Goal: Transaction & Acquisition: Purchase product/service

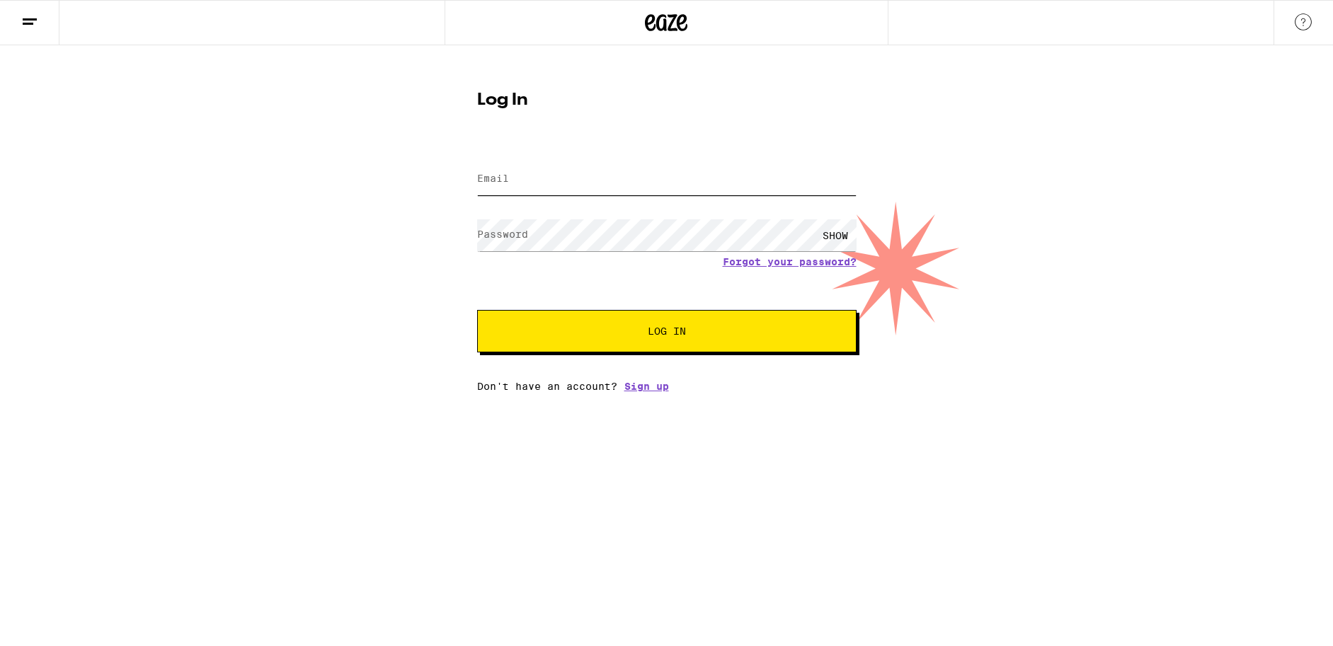
click at [624, 180] on input "Email" at bounding box center [666, 180] width 379 height 32
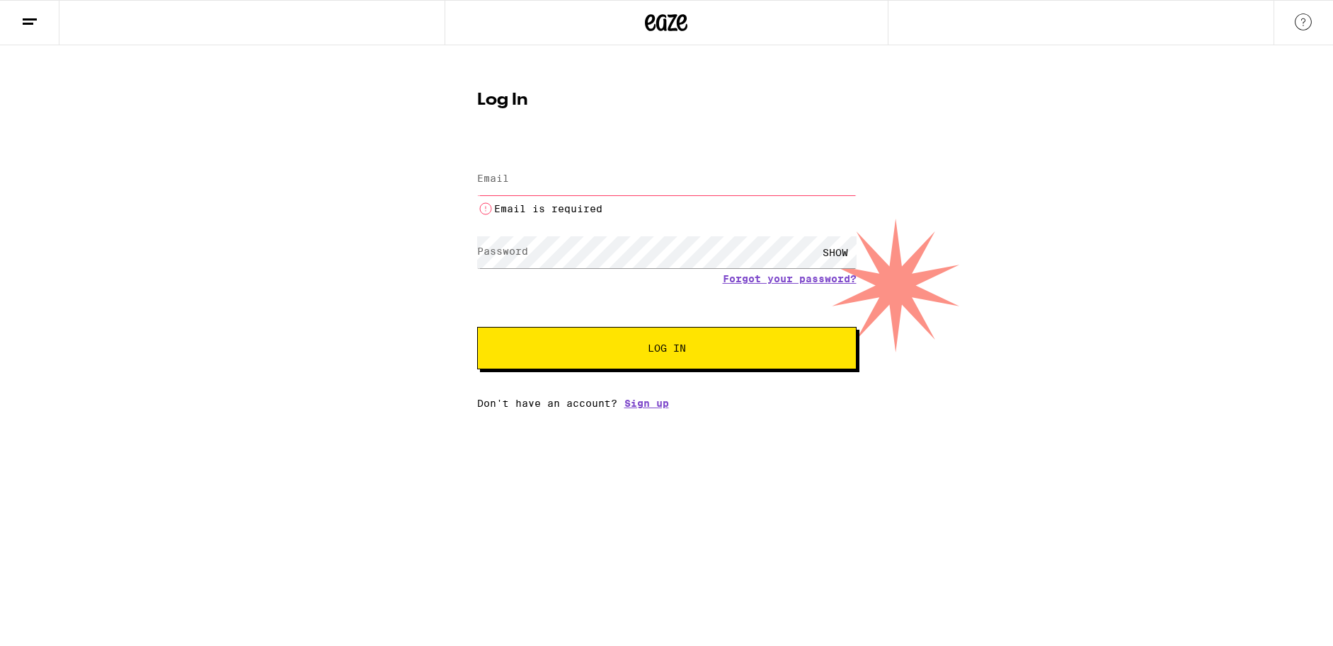
type input "rem1975@yahoo.com"
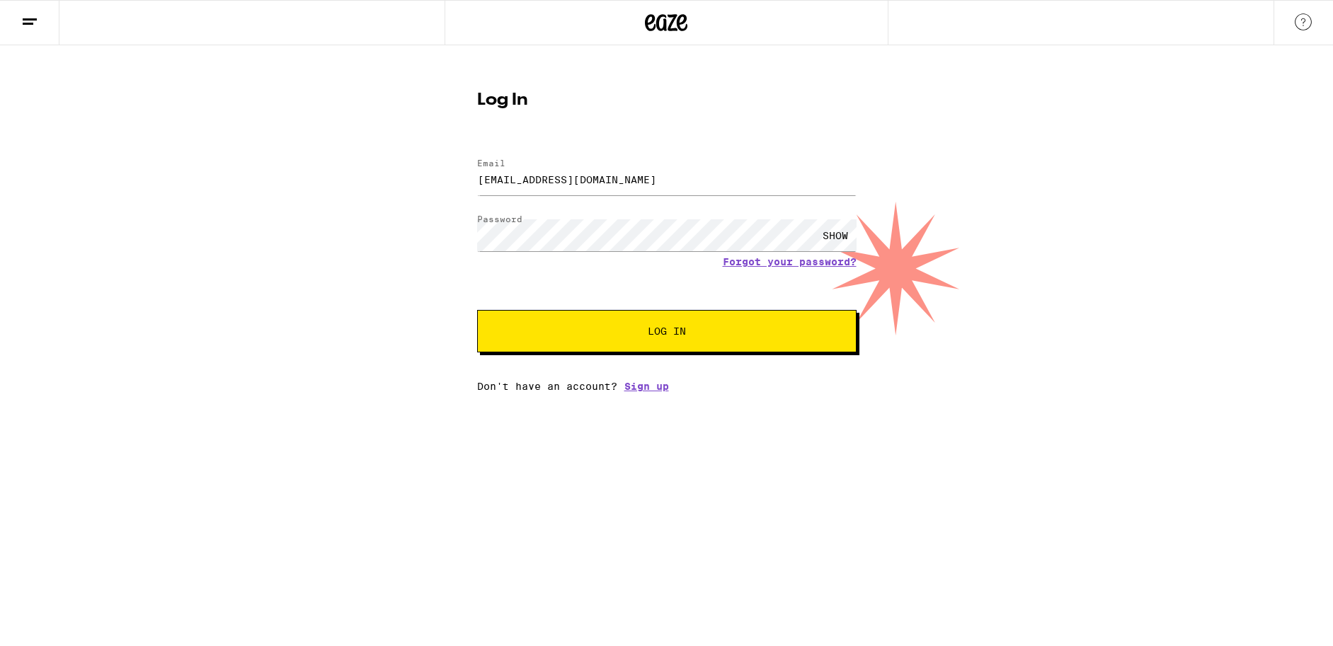
click at [634, 345] on button "Log In" at bounding box center [666, 331] width 379 height 42
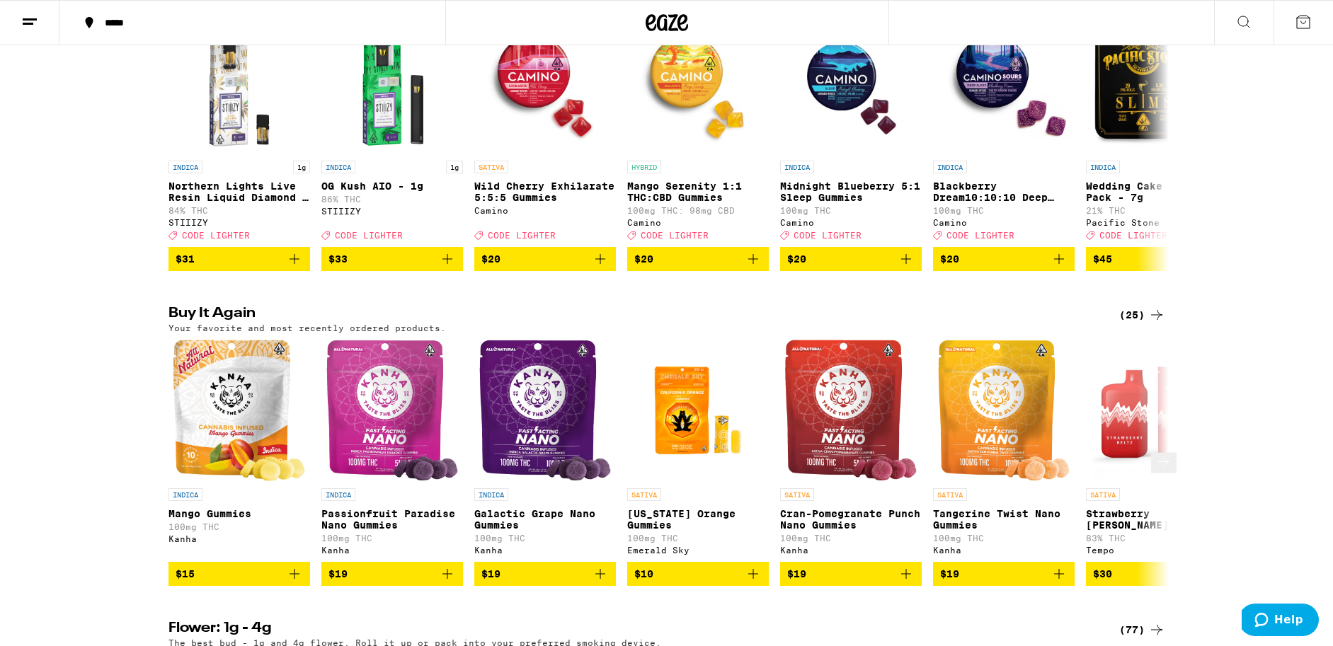
scroll to position [228, 0]
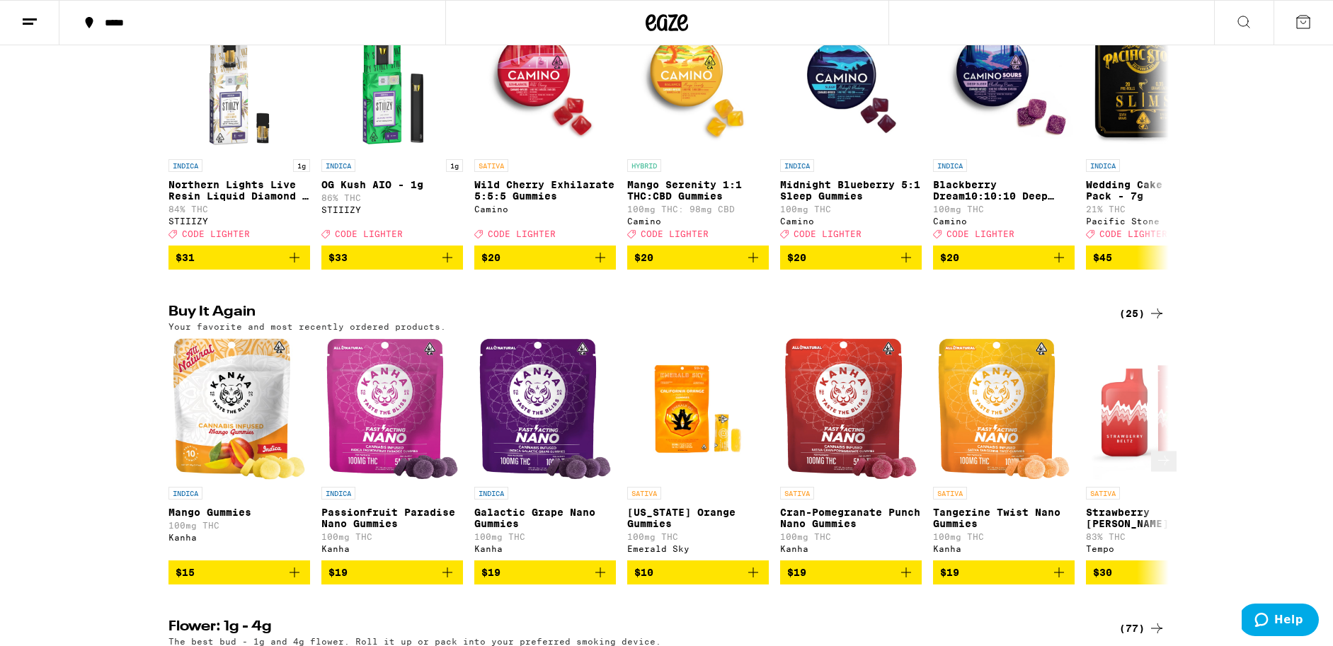
click at [292, 581] on icon "Add to bag" at bounding box center [294, 572] width 17 height 17
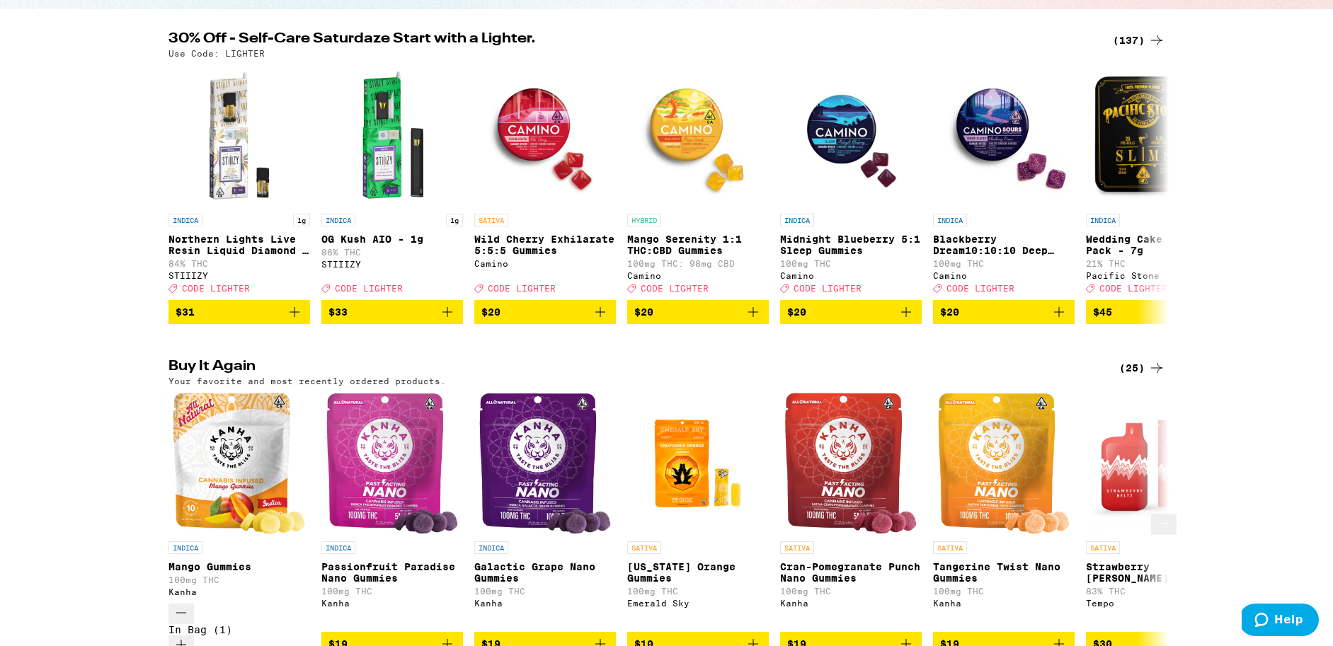
scroll to position [273, 0]
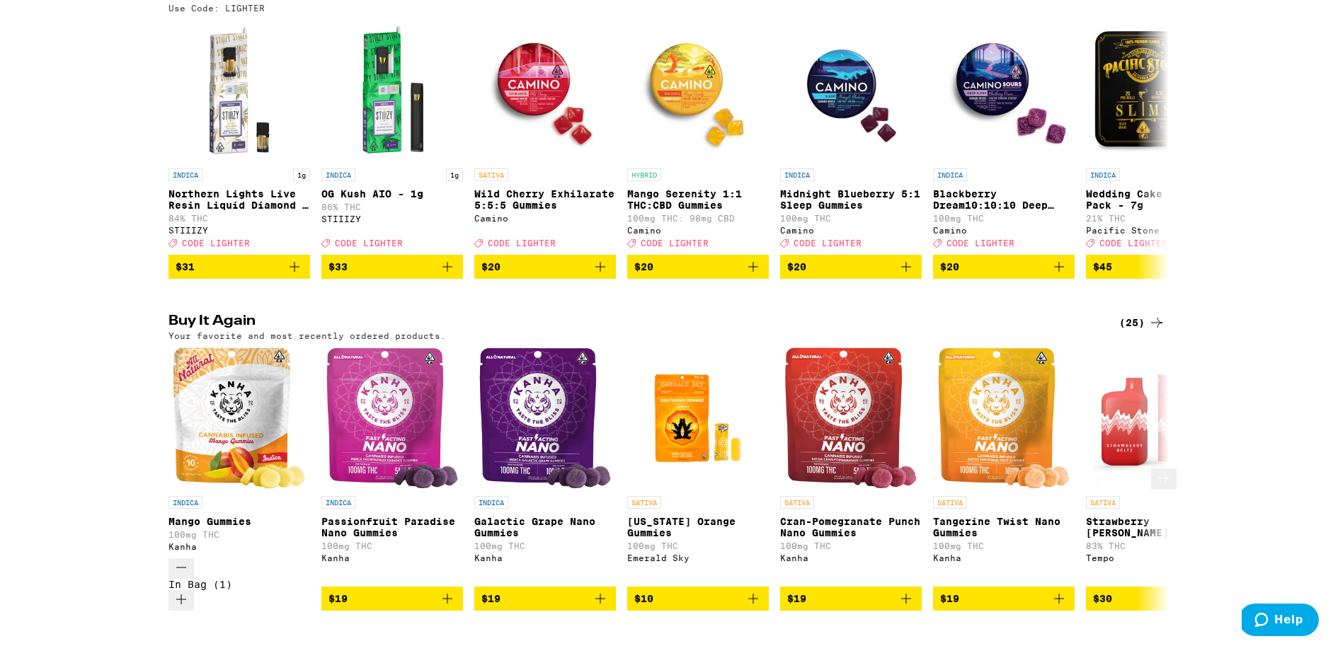
click at [753, 590] on icon "Add to bag" at bounding box center [753, 598] width 17 height 17
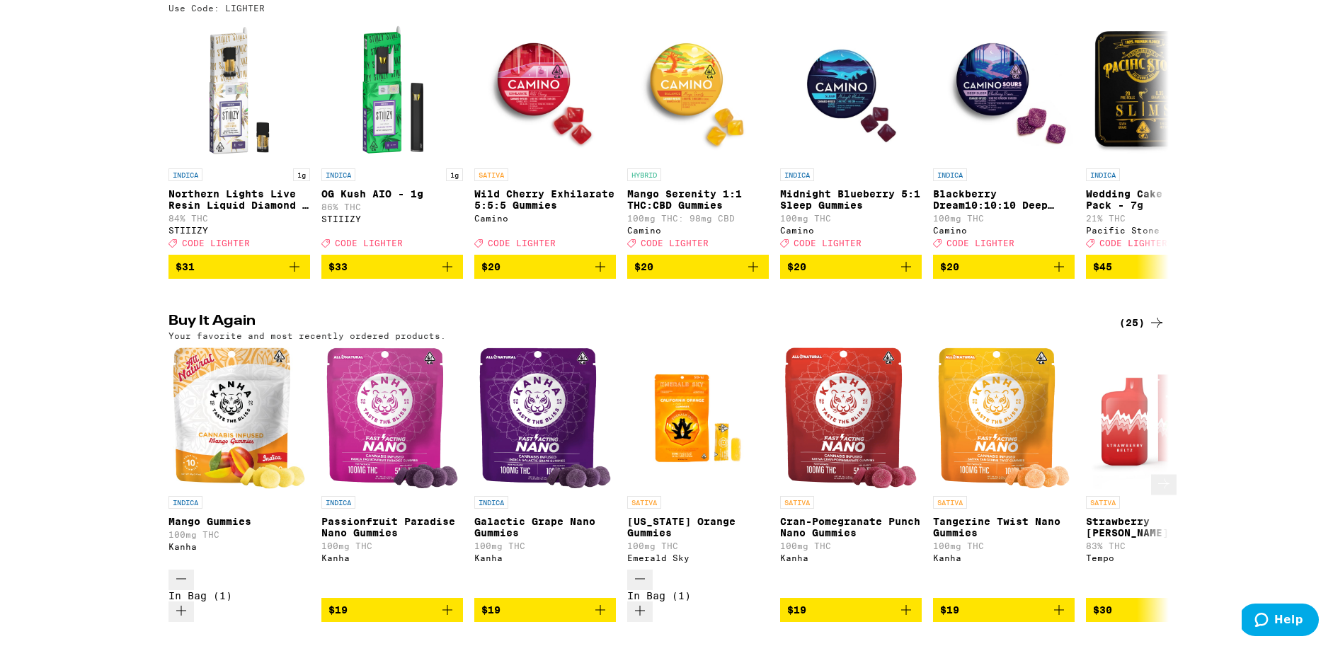
click at [905, 605] on icon "Add to bag" at bounding box center [906, 610] width 10 height 10
click at [600, 605] on icon "Add to bag" at bounding box center [600, 610] width 10 height 10
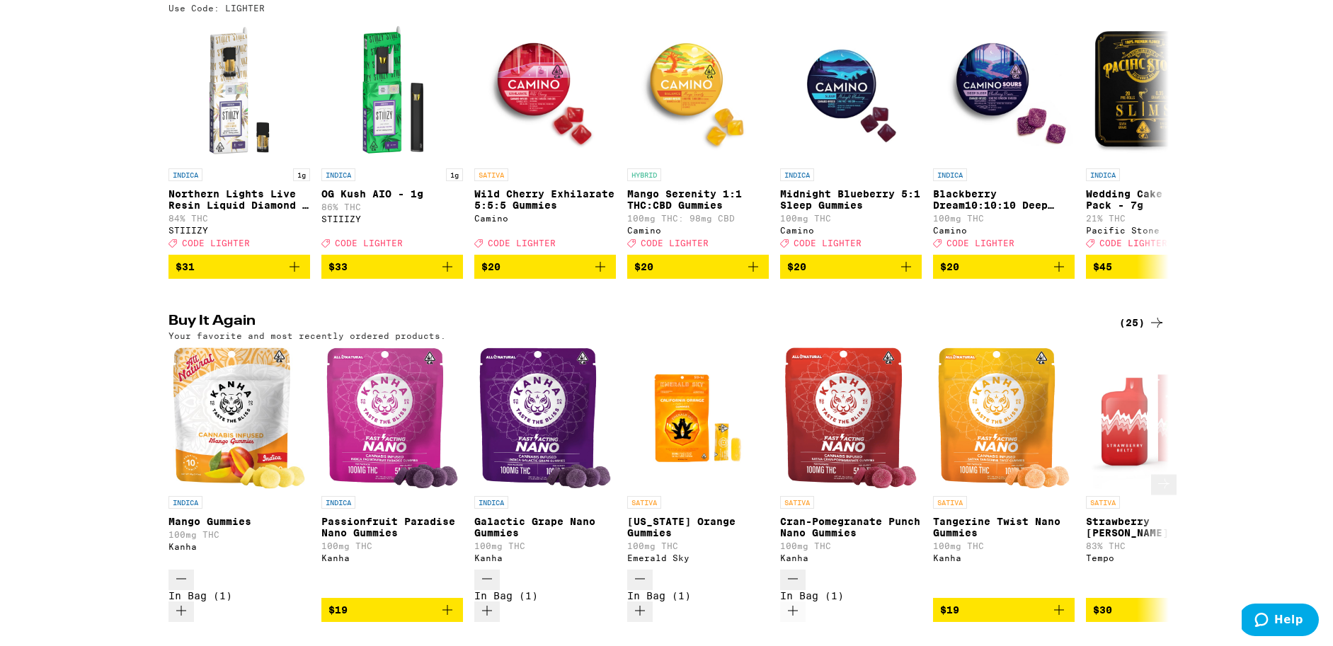
scroll to position [228, 0]
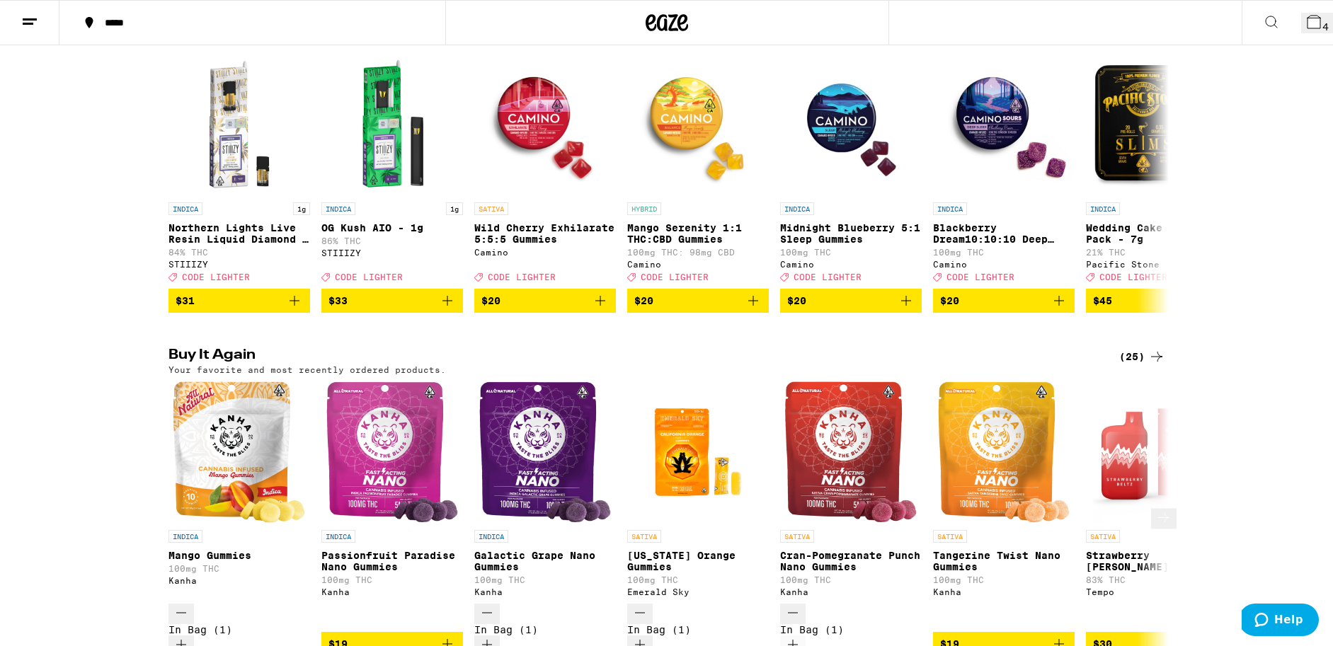
click at [1155, 510] on icon at bounding box center [1163, 518] width 17 height 17
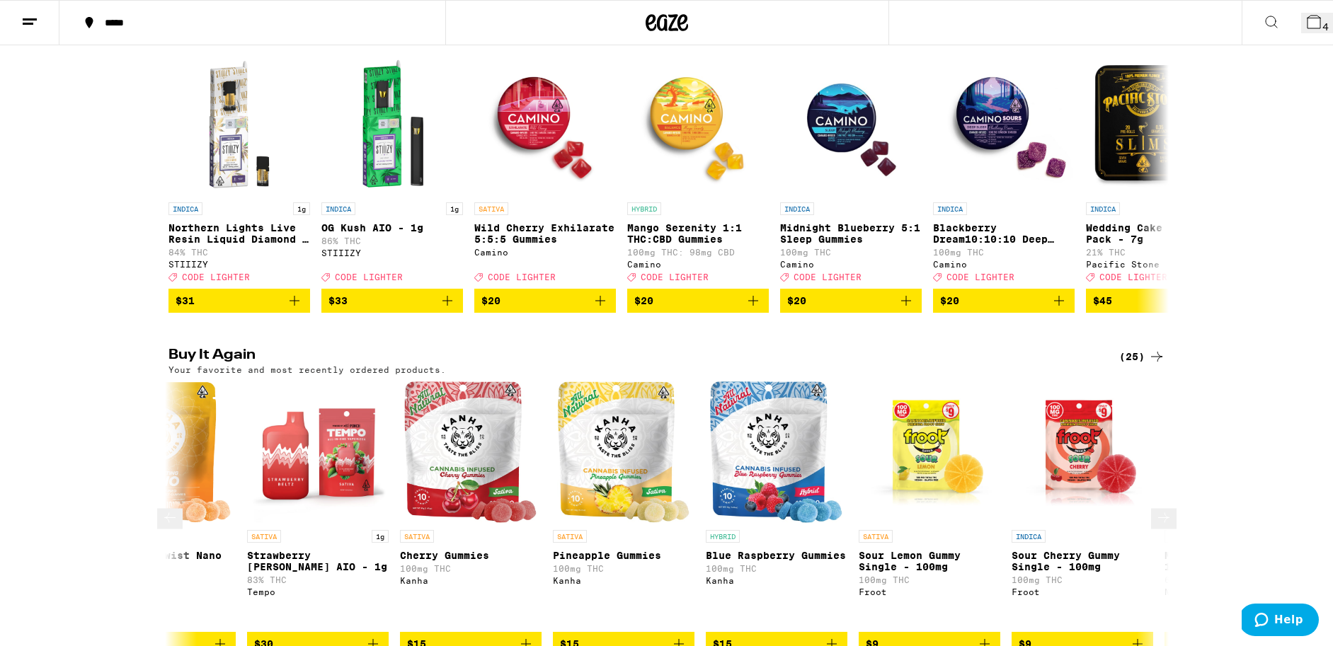
scroll to position [0, 842]
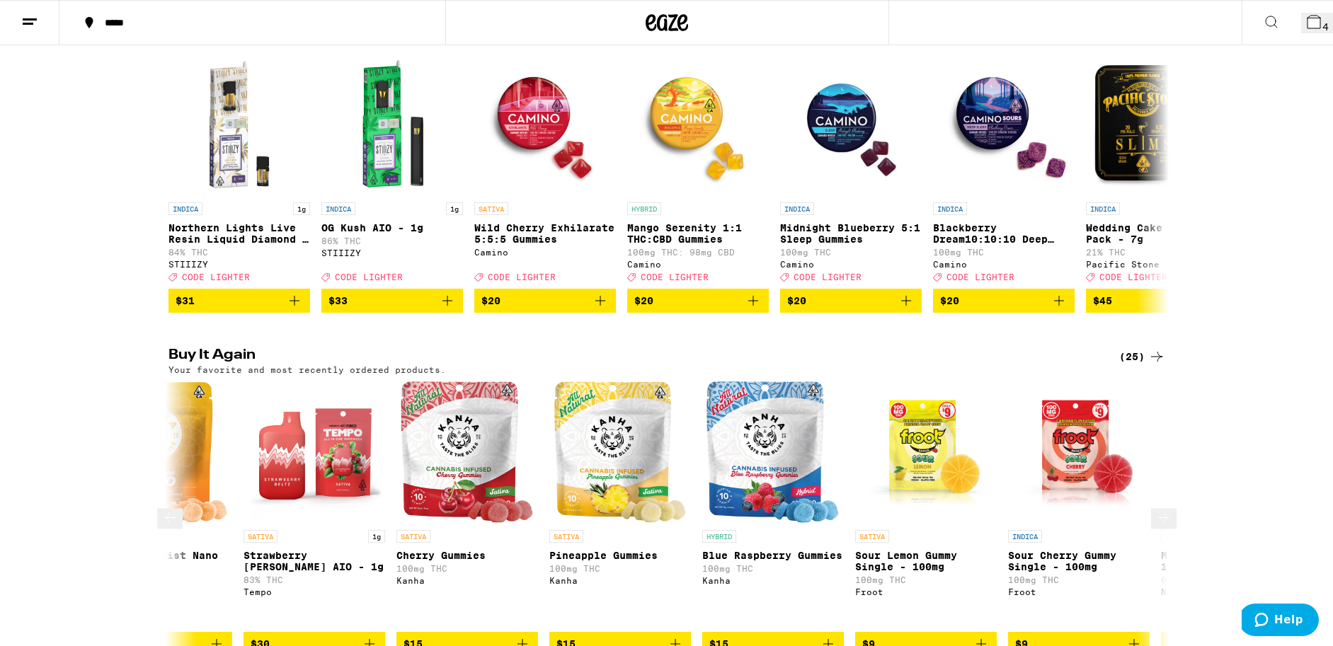
click at [519, 636] on icon "Add to bag" at bounding box center [522, 644] width 17 height 17
click at [983, 636] on icon "Add to bag" at bounding box center [981, 644] width 17 height 17
click at [1155, 510] on icon at bounding box center [1163, 518] width 17 height 17
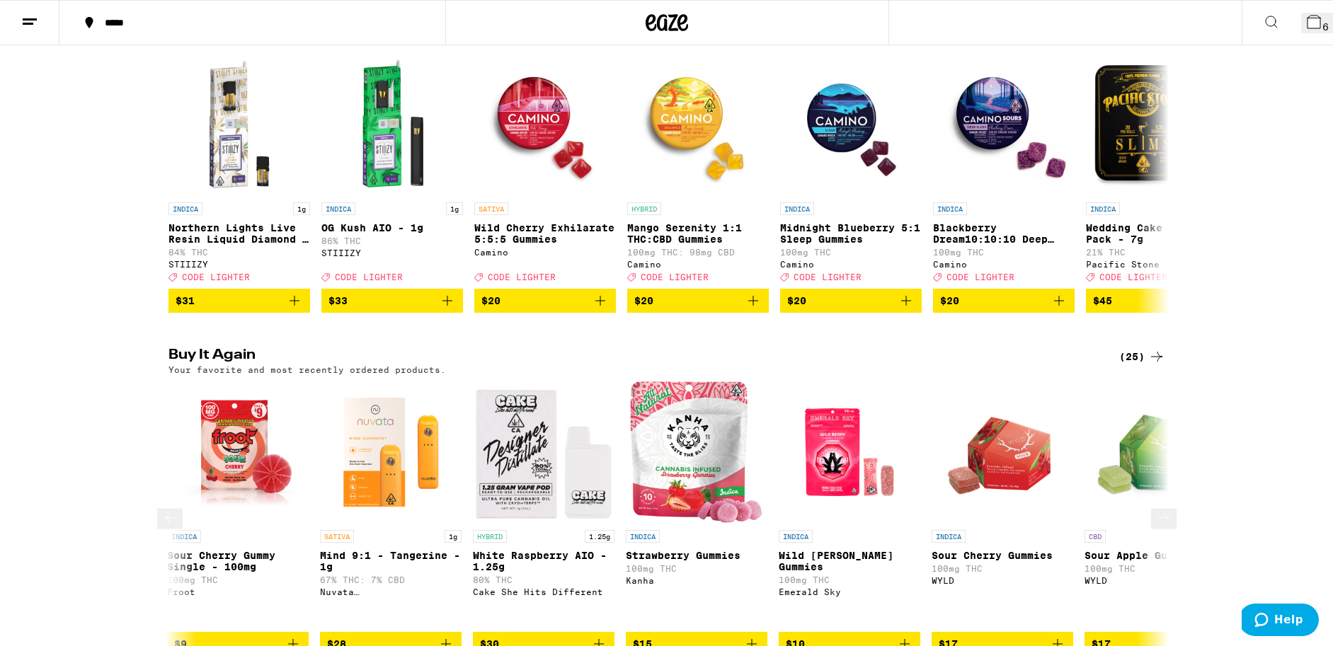
scroll to position [0, 1685]
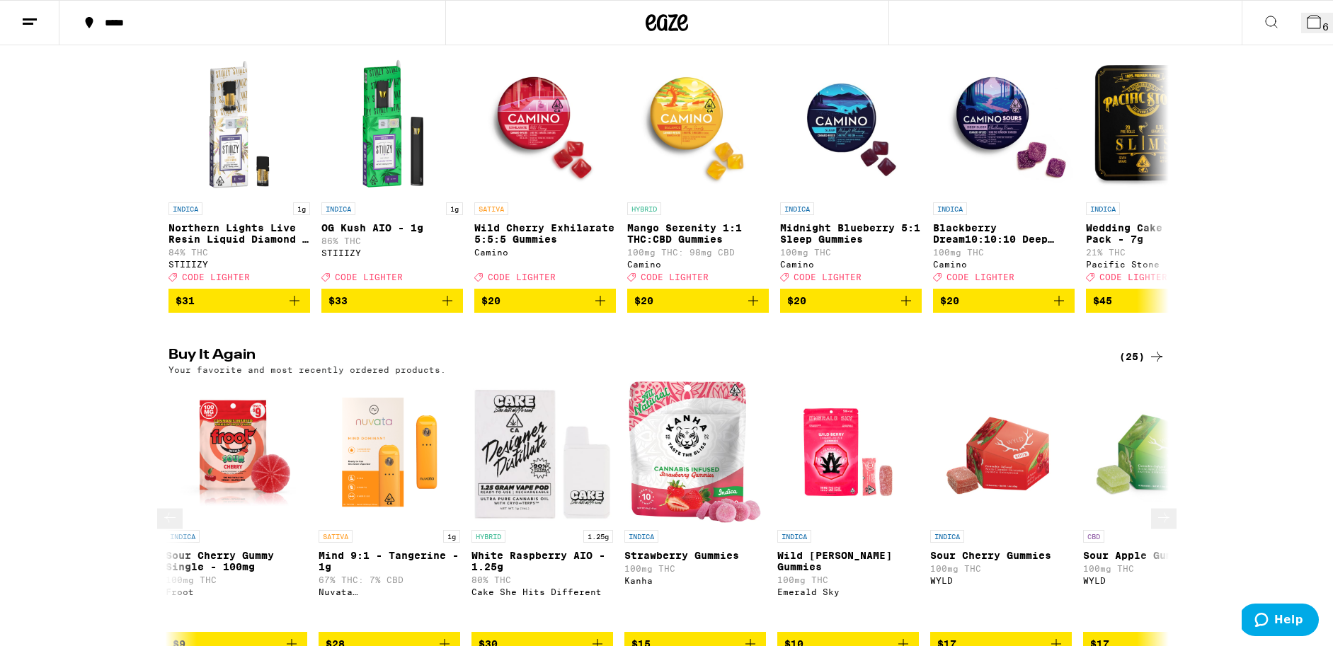
click at [1160, 510] on icon at bounding box center [1163, 518] width 17 height 17
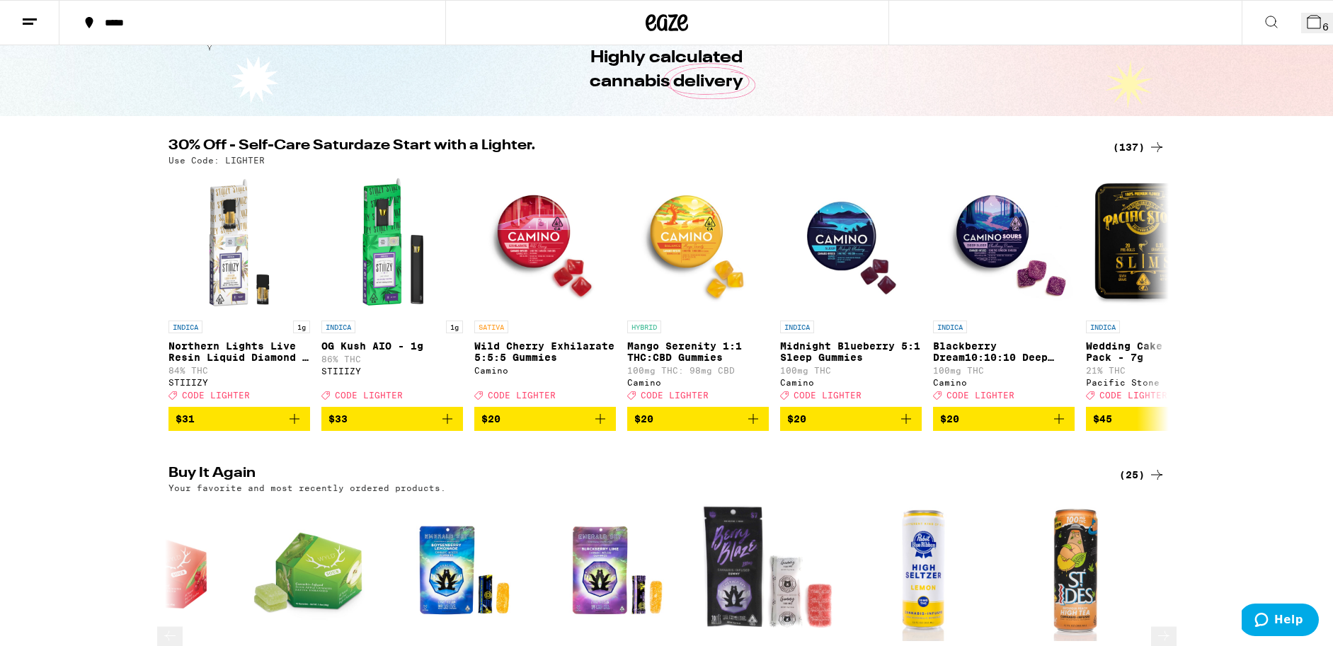
scroll to position [0, 0]
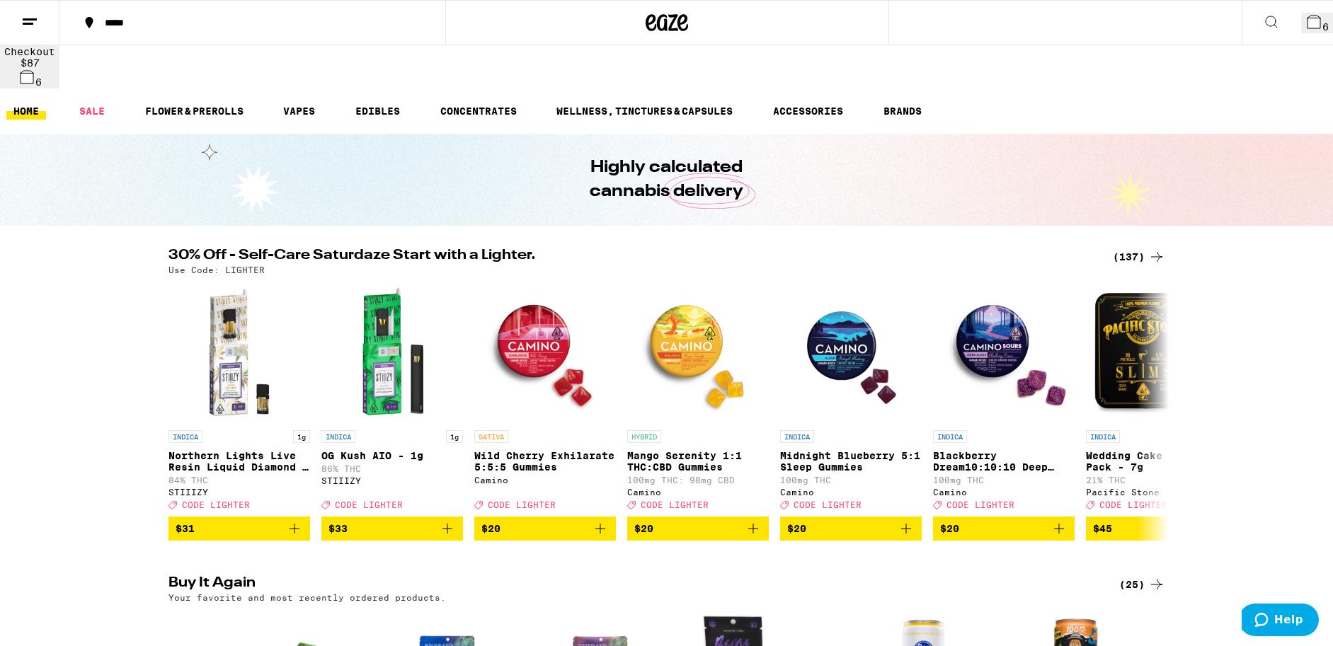
click at [1309, 21] on icon at bounding box center [1314, 22] width 13 height 13
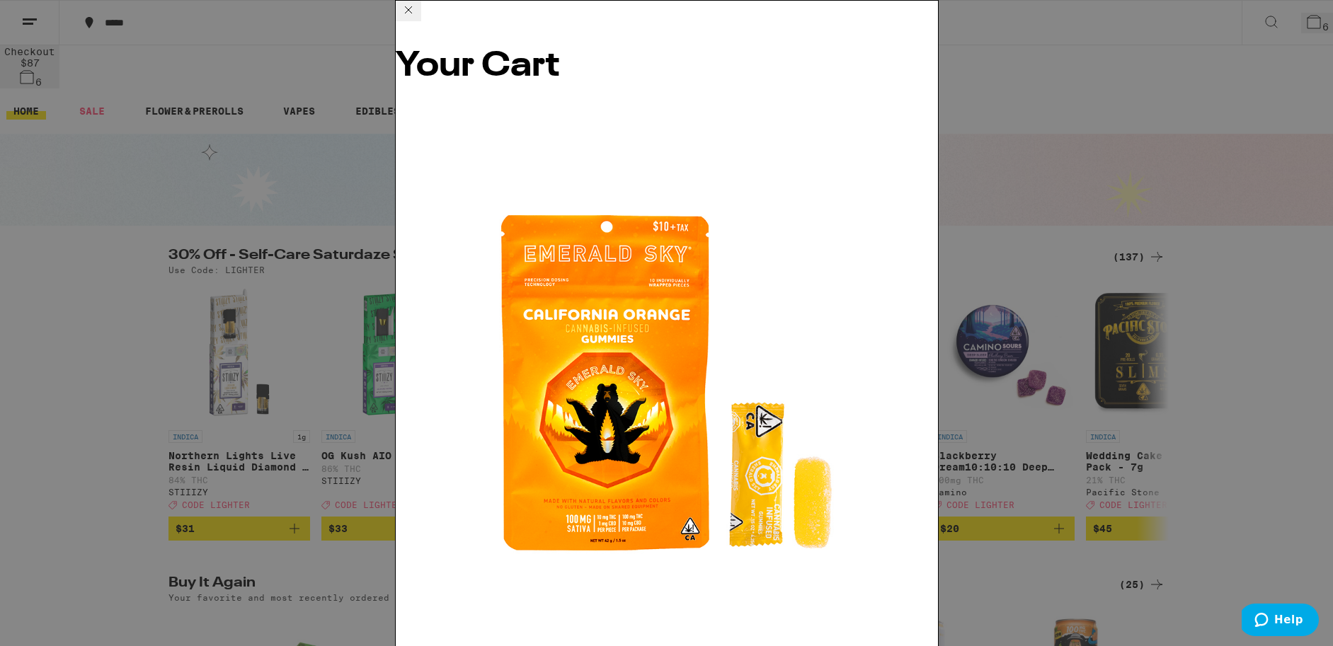
scroll to position [210, 0]
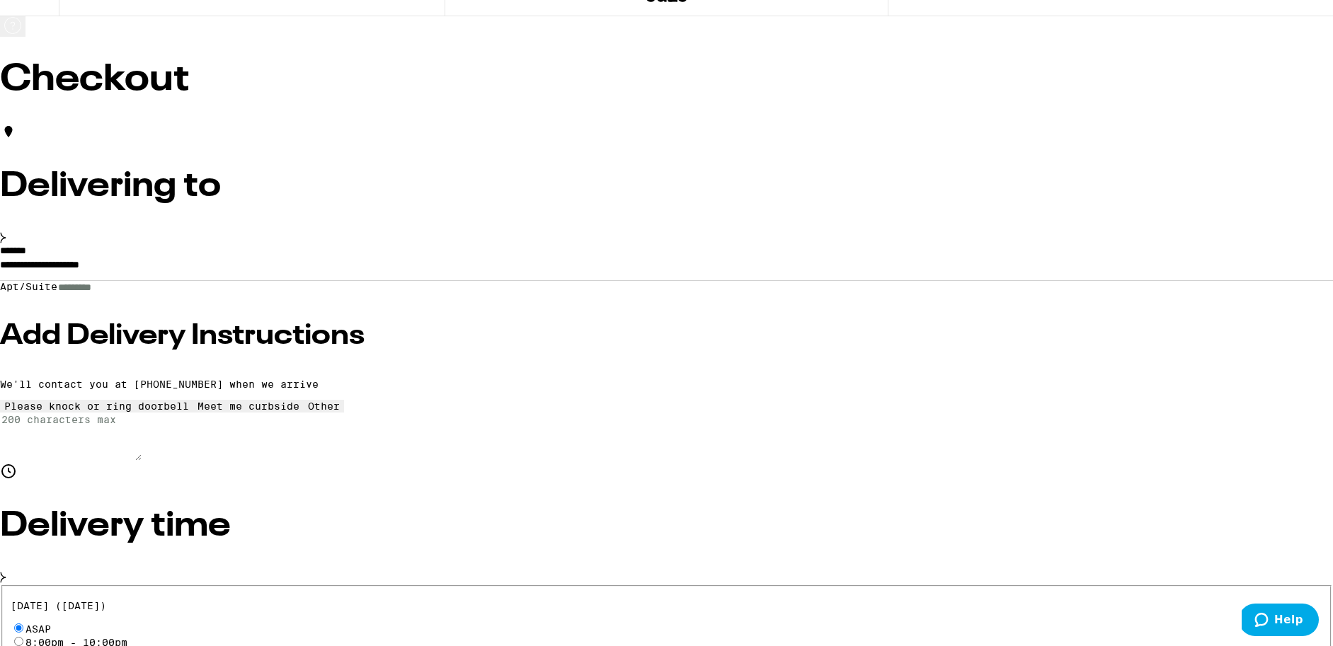
scroll to position [42, 0]
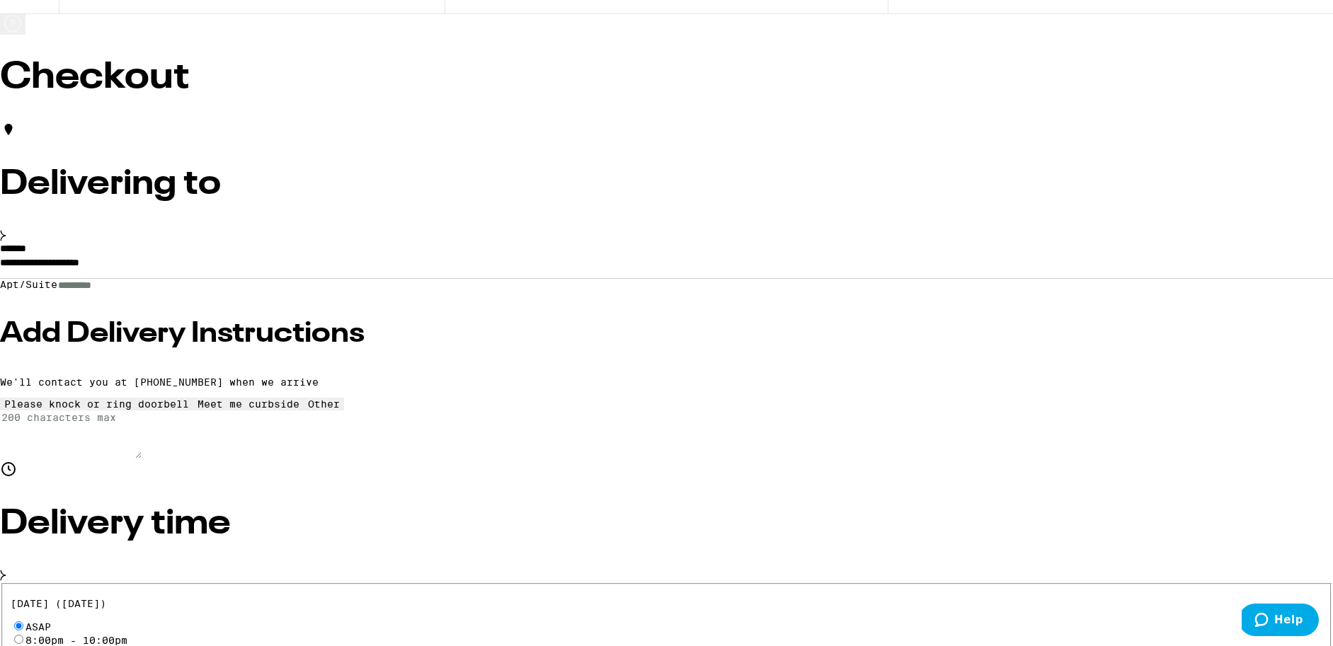
click at [350, 348] on h3 "Add Delivery Instructions" at bounding box center [666, 334] width 1333 height 28
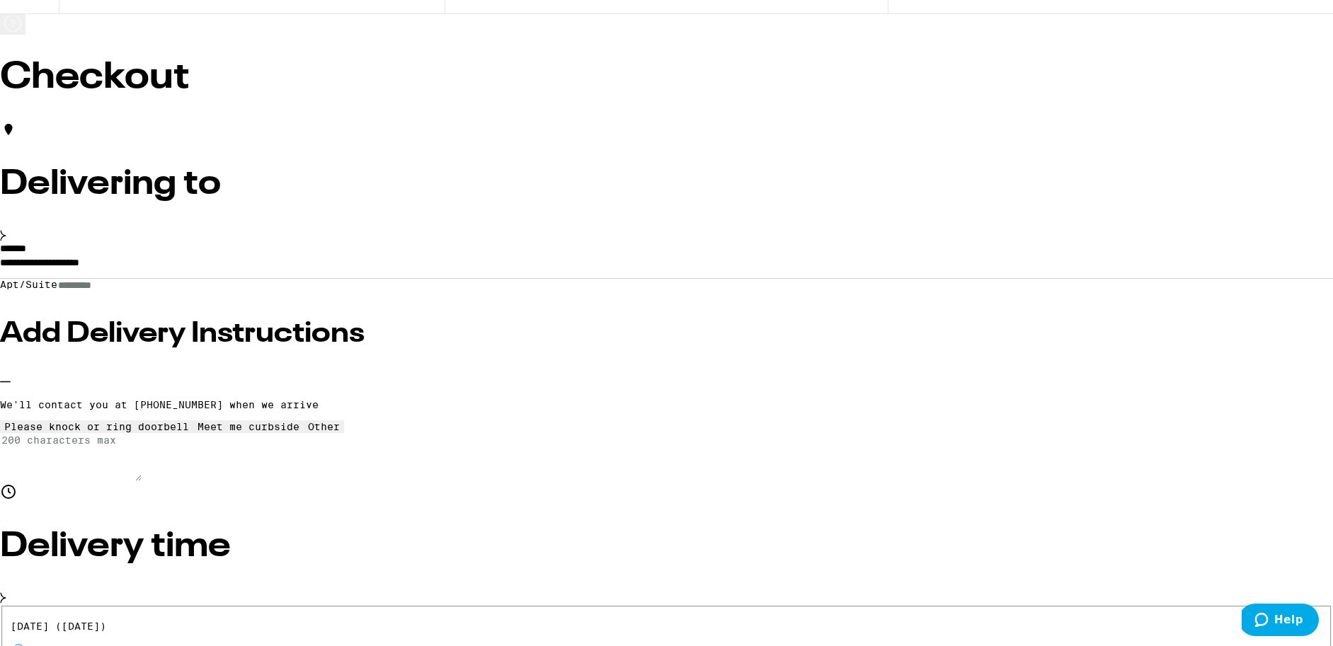
click at [324, 421] on icon at bounding box center [324, 421] width 0 height 0
drag, startPoint x: 353, startPoint y: 505, endPoint x: 363, endPoint y: 508, distance: 10.3
click at [142, 481] on textarea "Enter any other delivery instructions you want driver to know" at bounding box center [71, 457] width 142 height 48
type textarea "ill meet you out front locked gate"
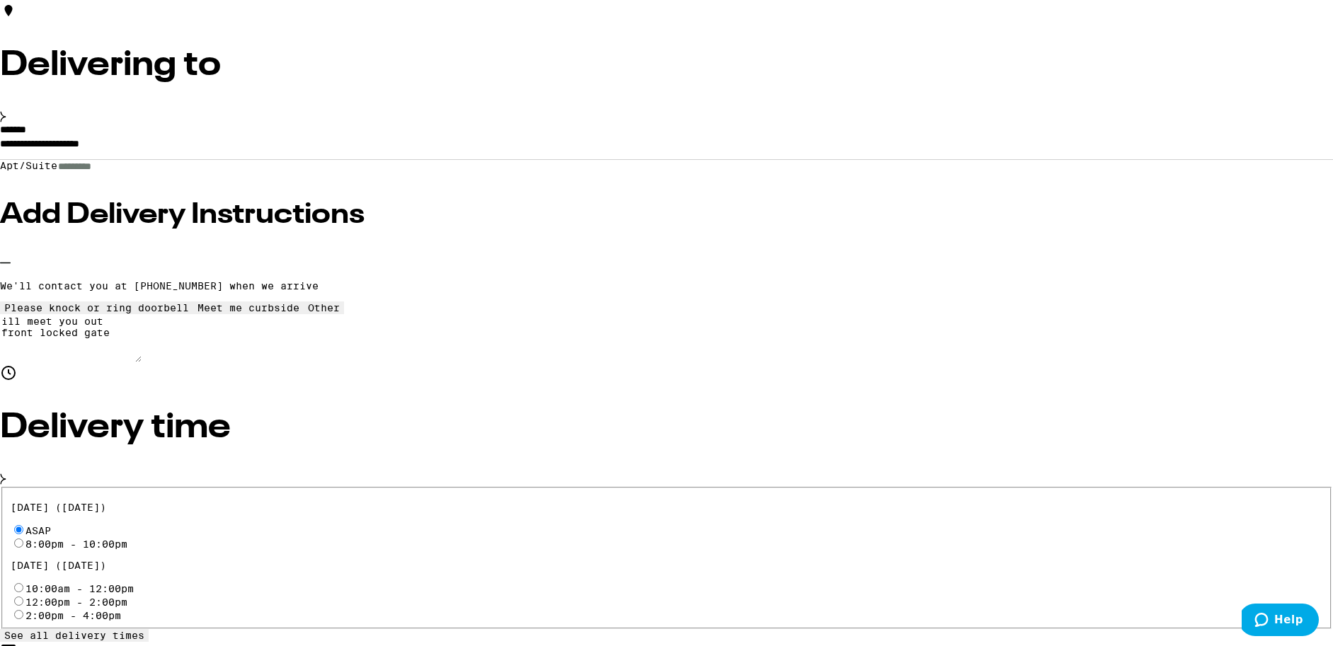
scroll to position [164, 0]
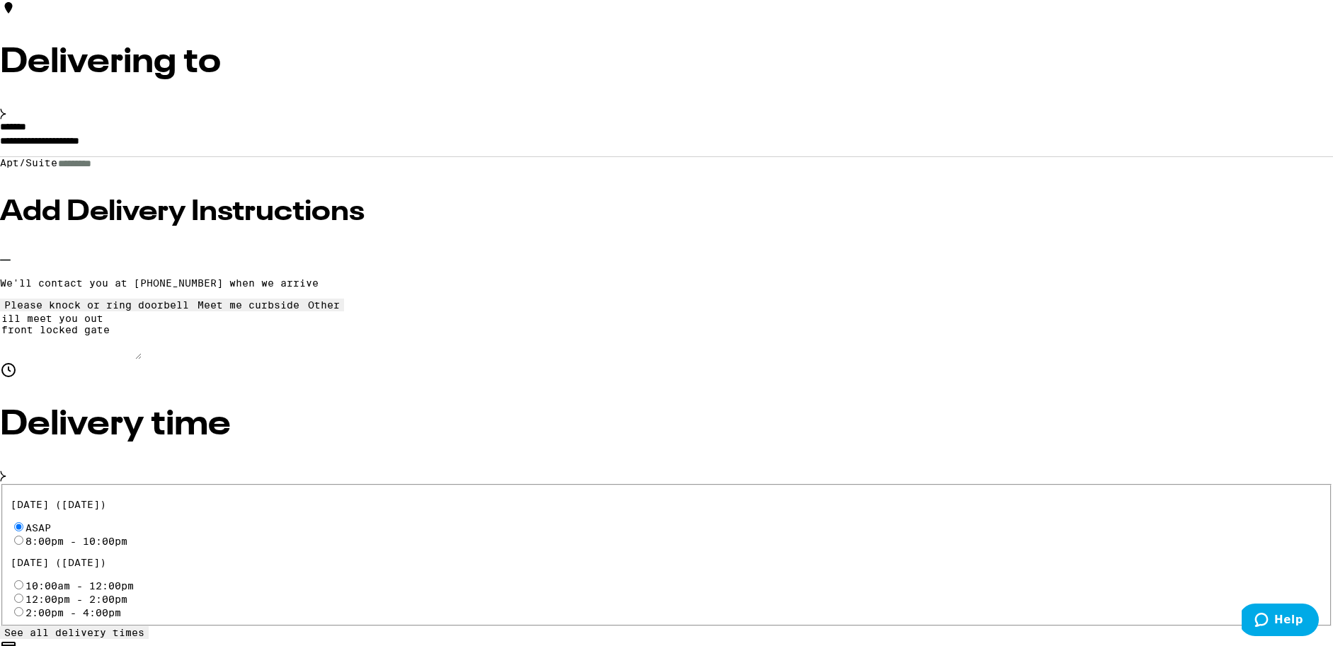
click at [248, 299] on icon at bounding box center [248, 299] width 0 height 0
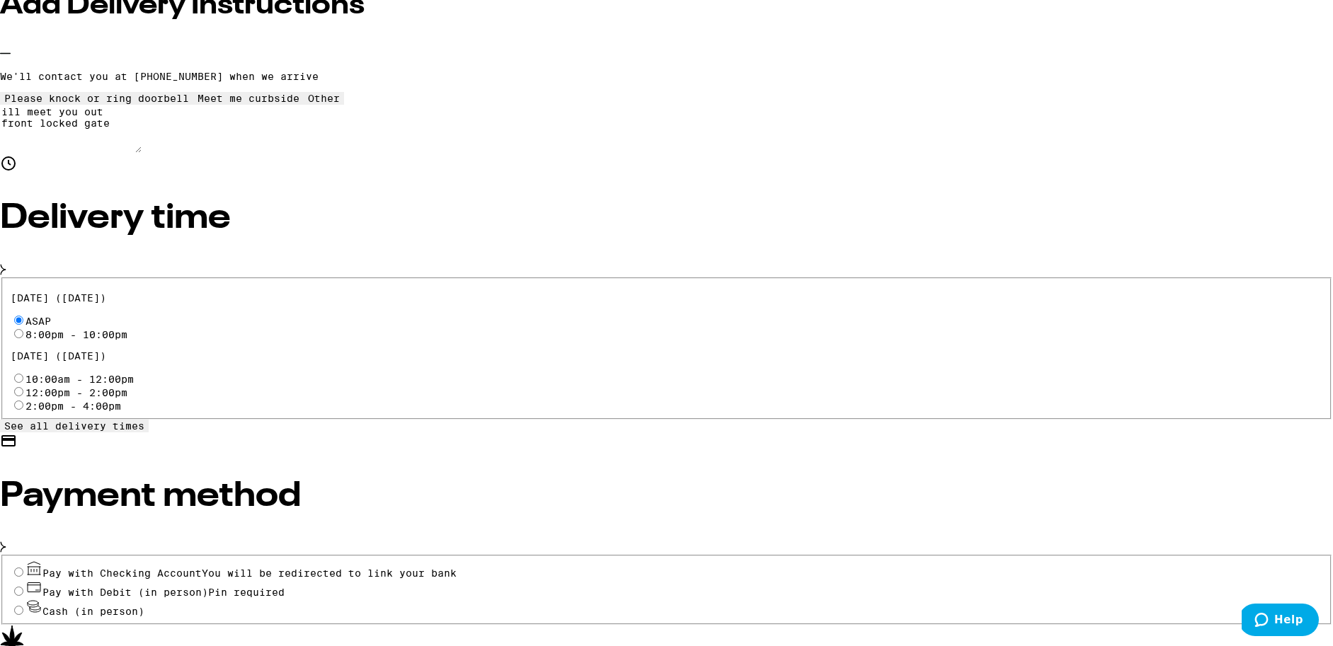
scroll to position [375, 0]
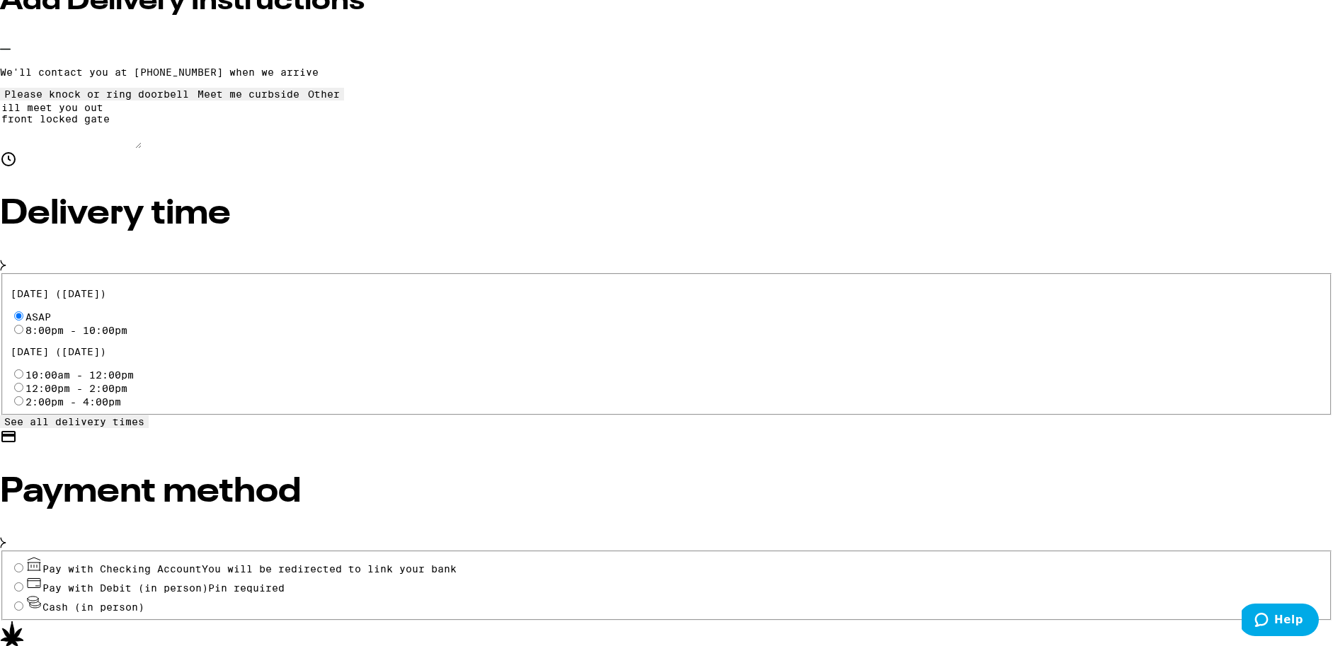
click at [23, 583] on input "Pay with Debit (in person) Pin required" at bounding box center [18, 587] width 9 height 9
radio input "true"
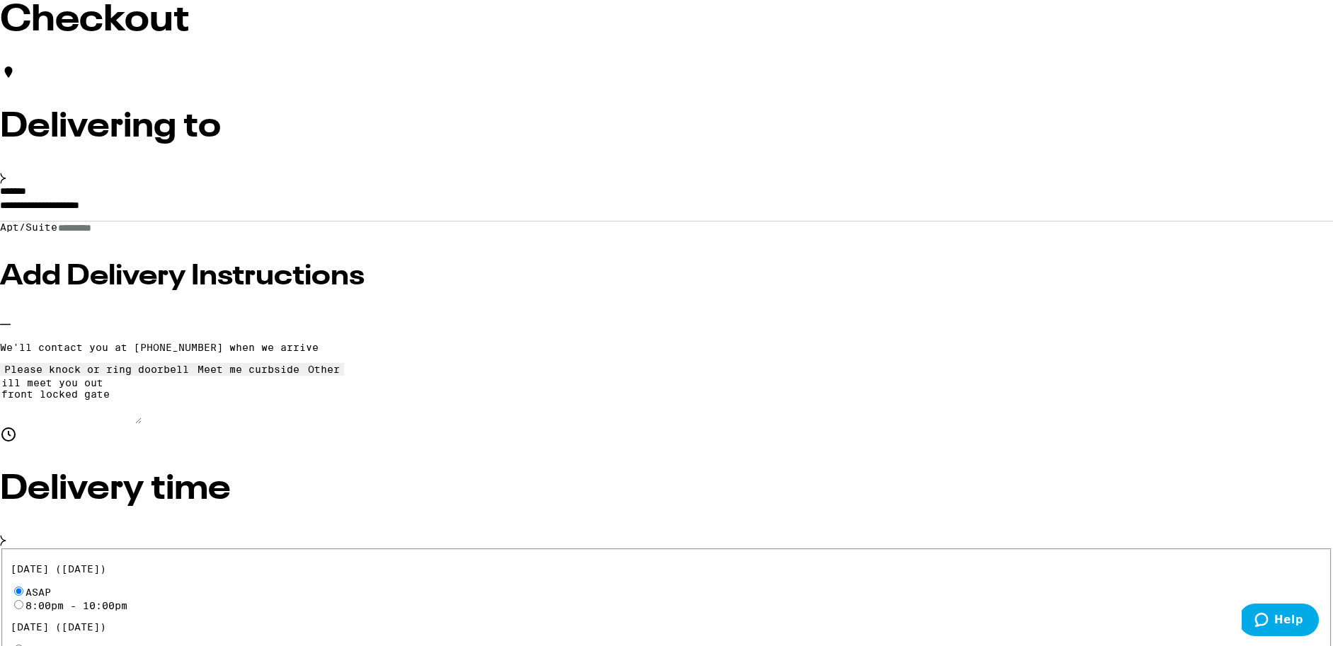
scroll to position [97, 0]
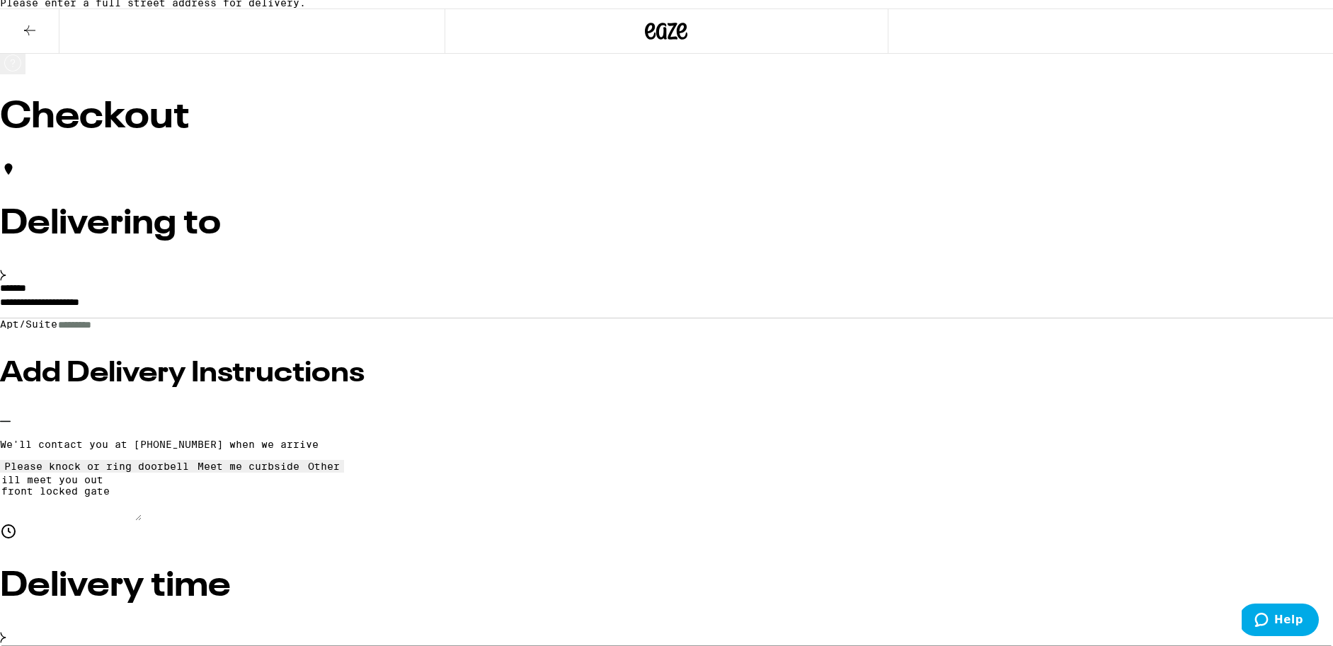
scroll to position [0, 0]
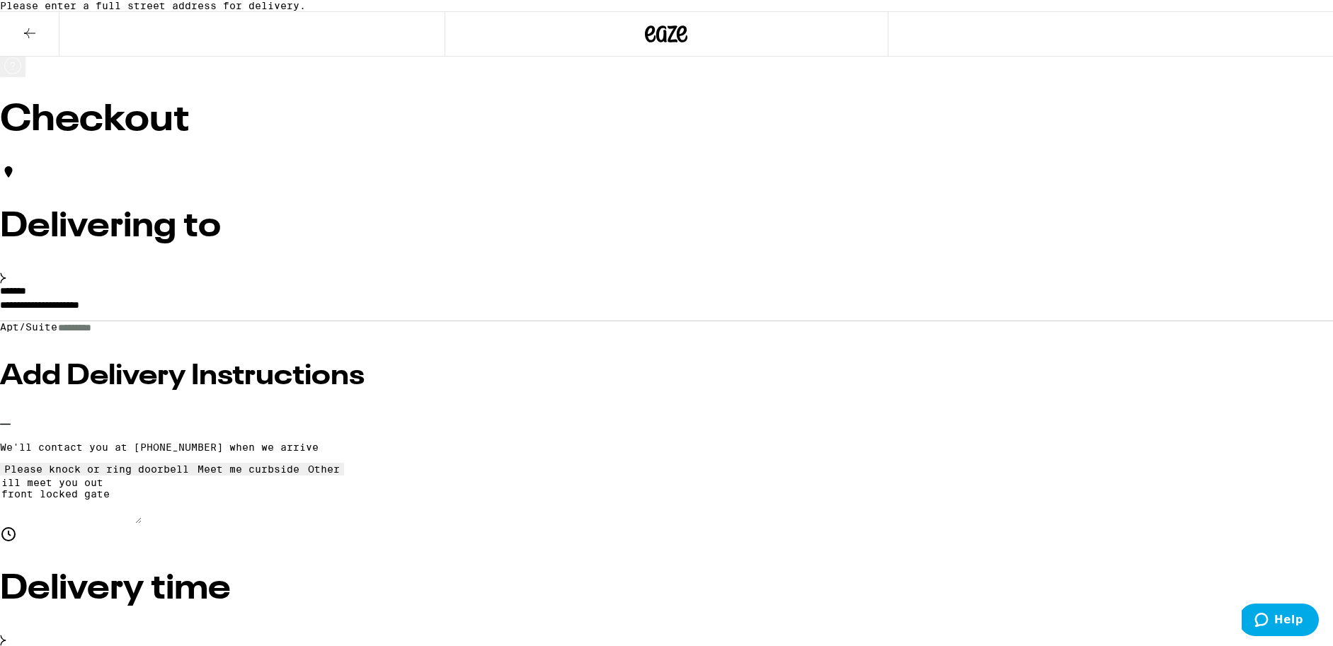
click at [450, 321] on input "**********" at bounding box center [666, 309] width 1333 height 24
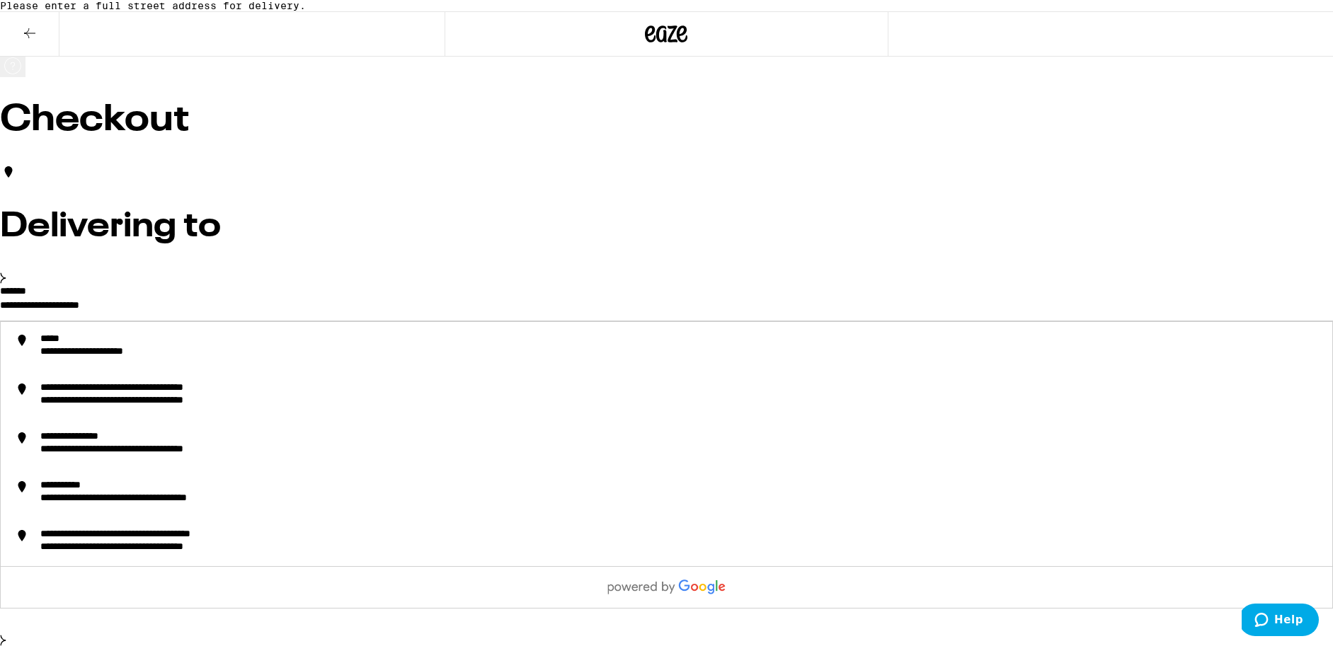
click at [280, 321] on input "**********" at bounding box center [666, 309] width 1333 height 24
click at [277, 321] on input "**********" at bounding box center [666, 309] width 1333 height 24
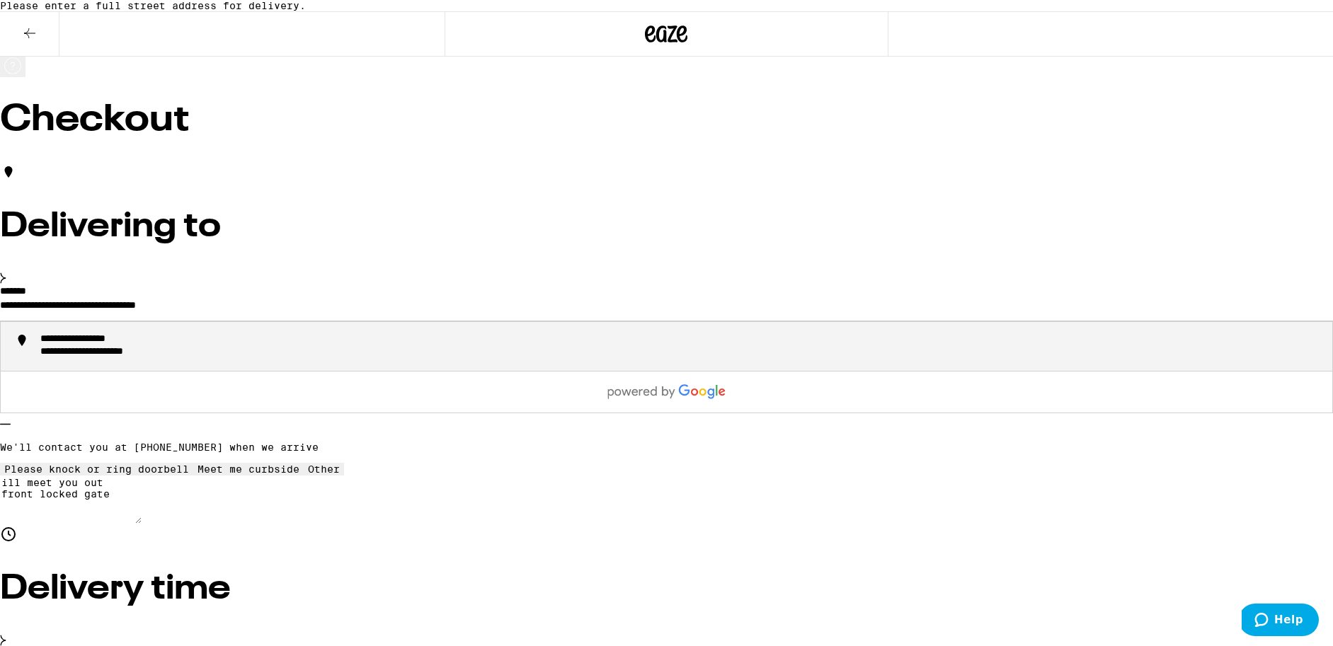
click at [481, 351] on li "**********" at bounding box center [667, 346] width 1332 height 49
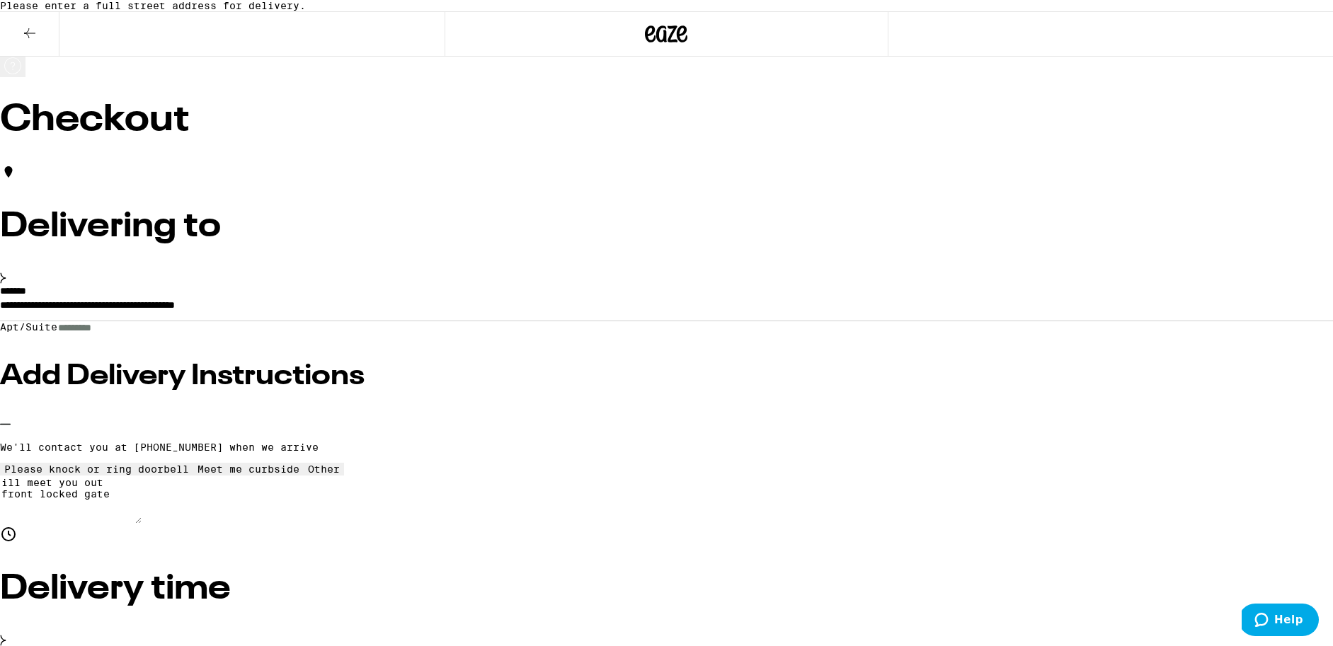
type input "**********"
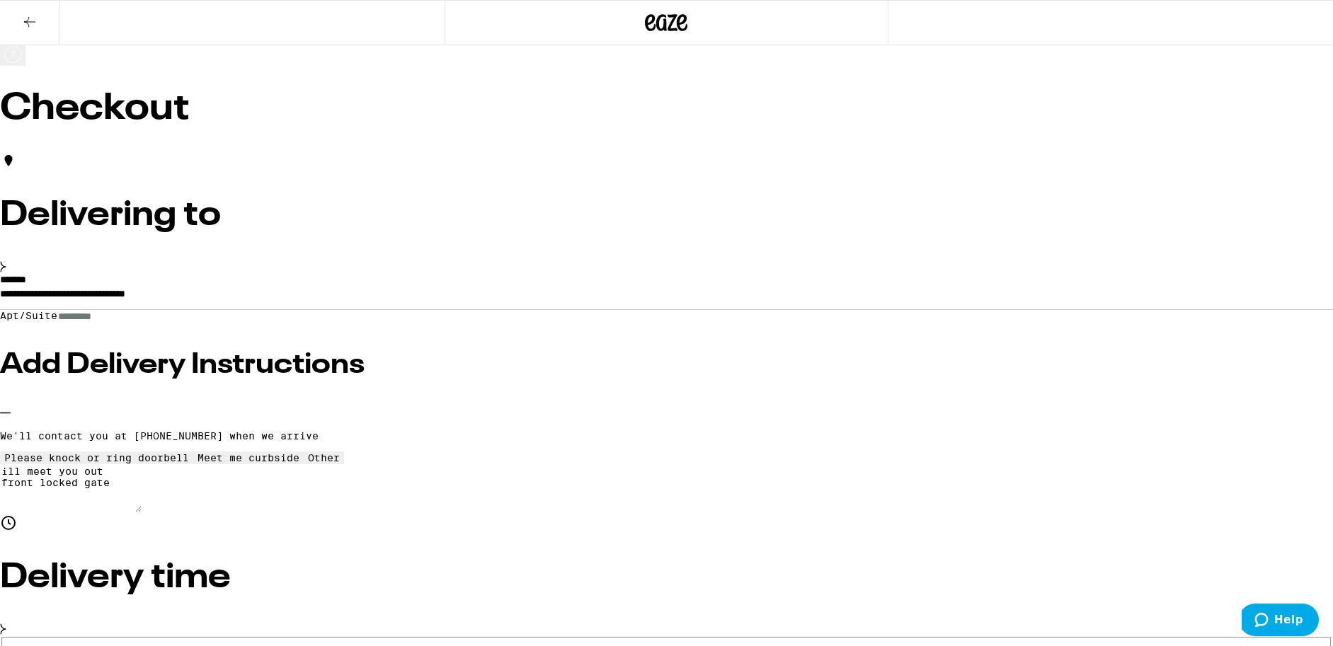
click at [158, 323] on input "Apt/Suite" at bounding box center [107, 317] width 101 height 12
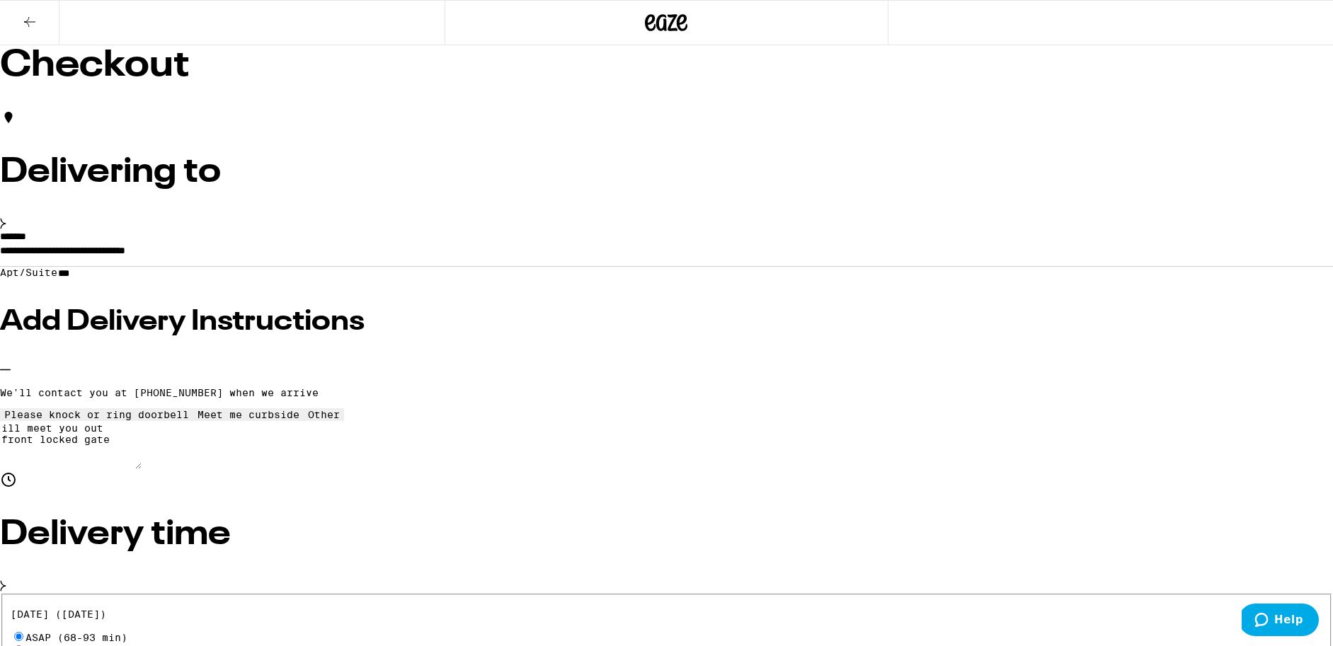
scroll to position [42, 0]
type input "***"
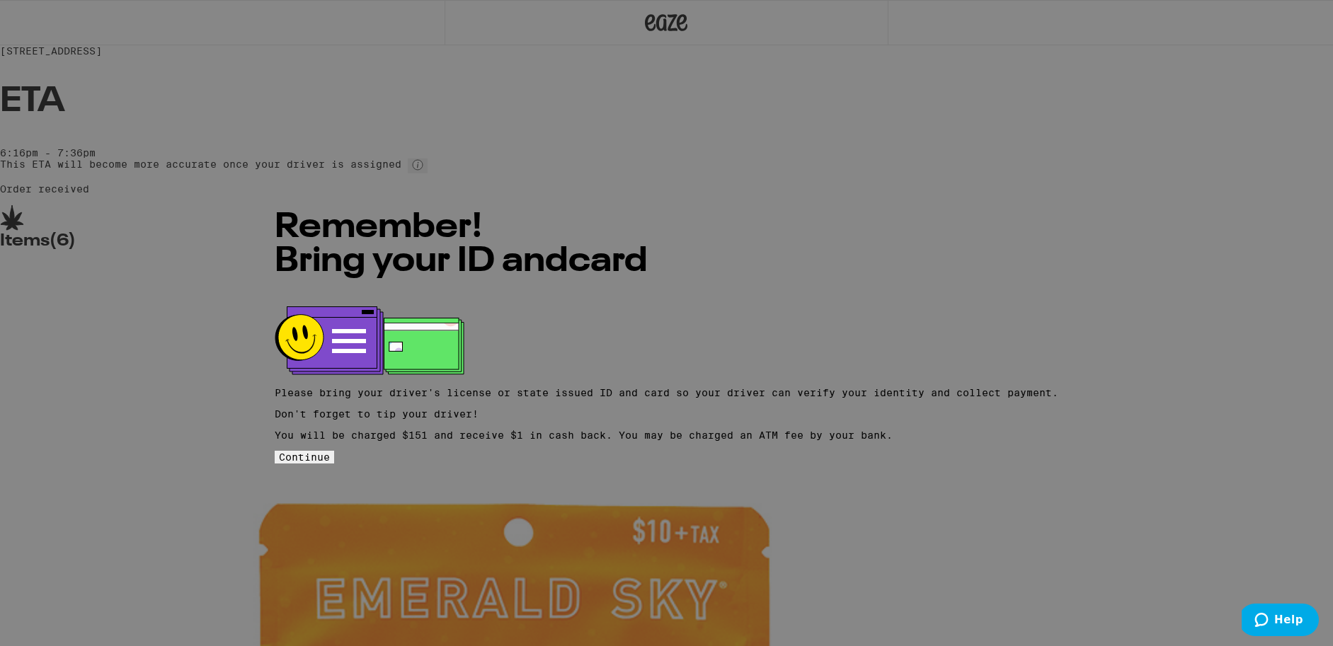
click at [330, 452] on span "Continue" at bounding box center [304, 457] width 51 height 11
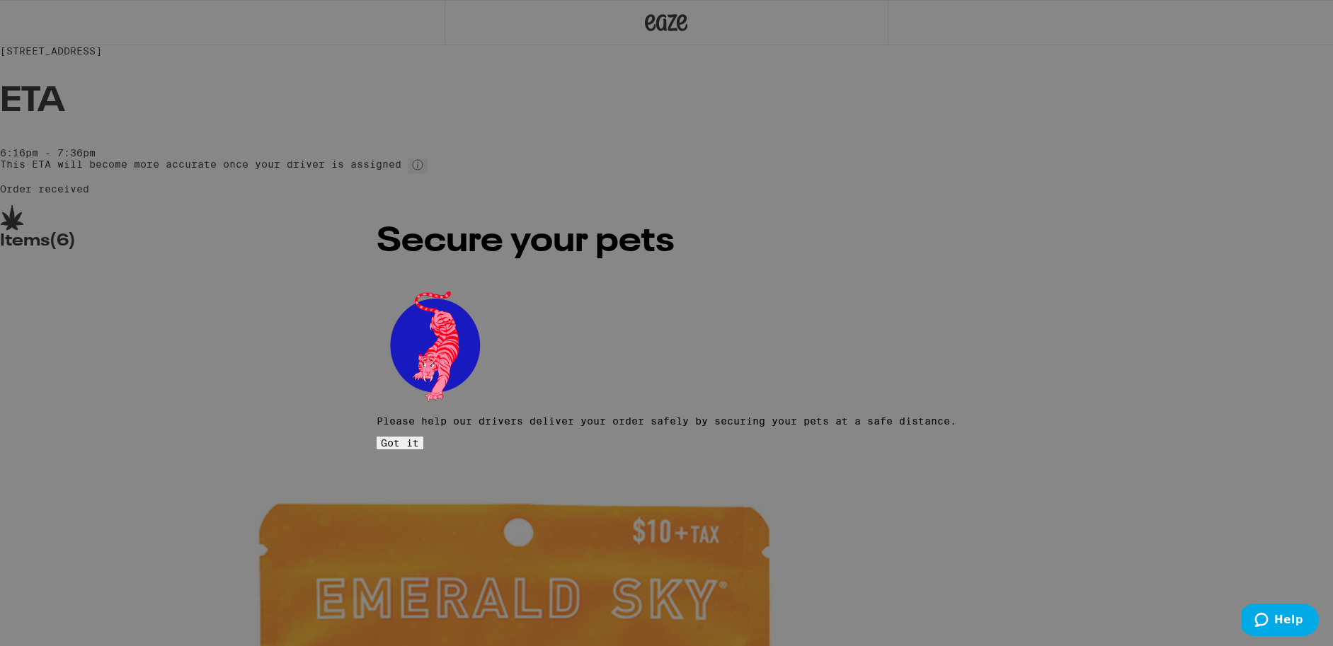
click at [423, 437] on button "Got it" at bounding box center [400, 443] width 47 height 13
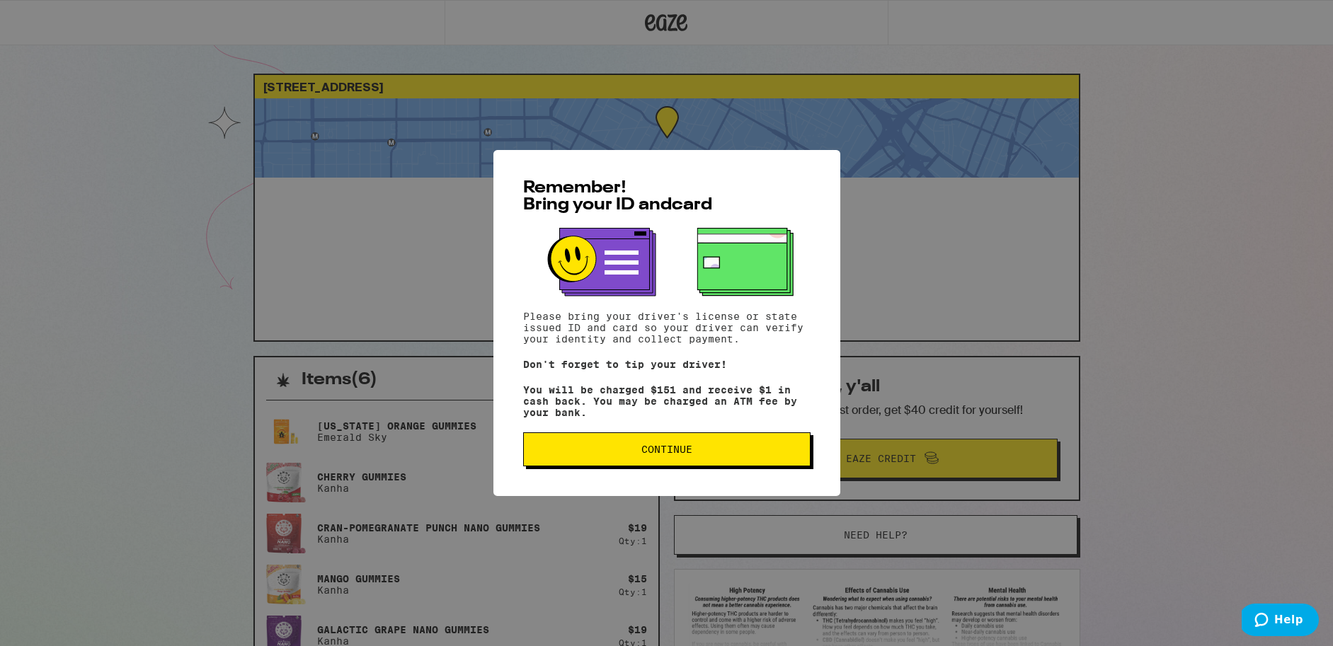
click at [651, 436] on div "Remember! Bring your ID and card Please bring your driver's license or state is…" at bounding box center [666, 323] width 347 height 346
click at [652, 444] on button "Continue" at bounding box center [666, 450] width 287 height 34
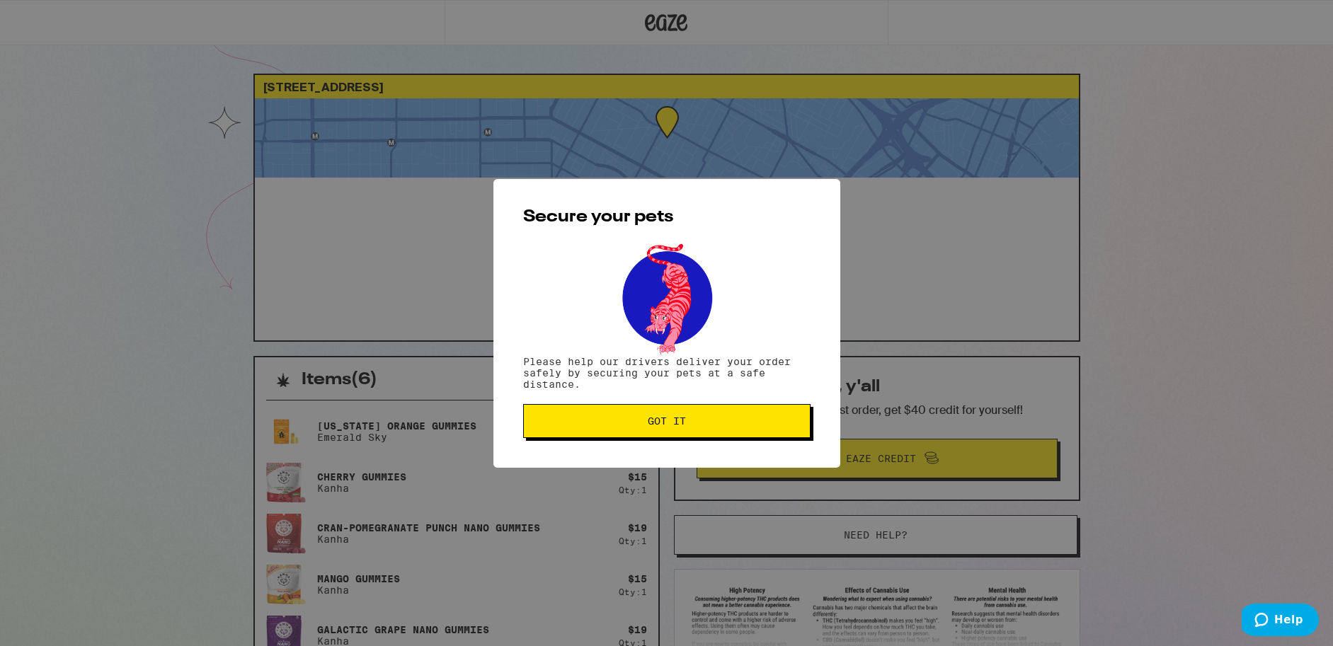
click at [651, 444] on div "Secure your pets Please help our drivers deliver your order safely by securing …" at bounding box center [666, 323] width 347 height 289
click at [645, 434] on button "Got it" at bounding box center [666, 421] width 287 height 34
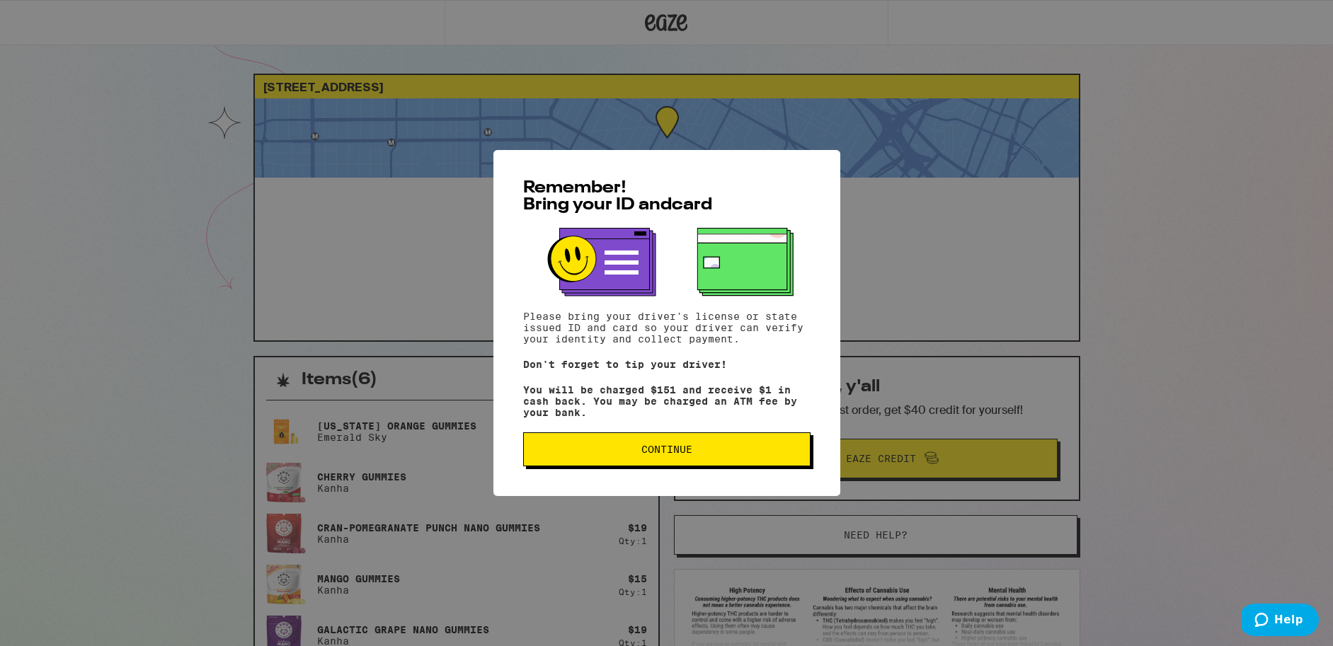
click at [646, 445] on button "Continue" at bounding box center [666, 450] width 287 height 34
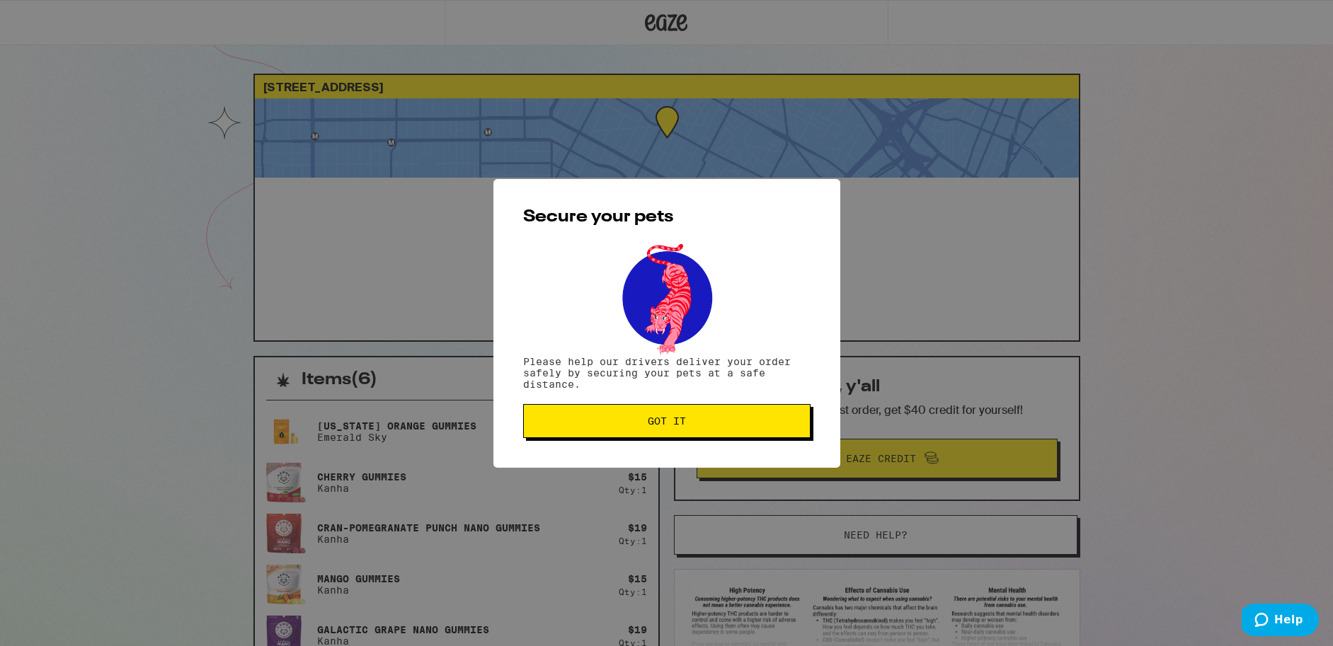
drag, startPoint x: 645, startPoint y: 445, endPoint x: 650, endPoint y: 438, distance: 8.1
click at [648, 442] on div "Secure your pets Please help our drivers deliver your order safely by securing …" at bounding box center [666, 323] width 347 height 289
click at [652, 433] on button "Got it" at bounding box center [666, 421] width 287 height 34
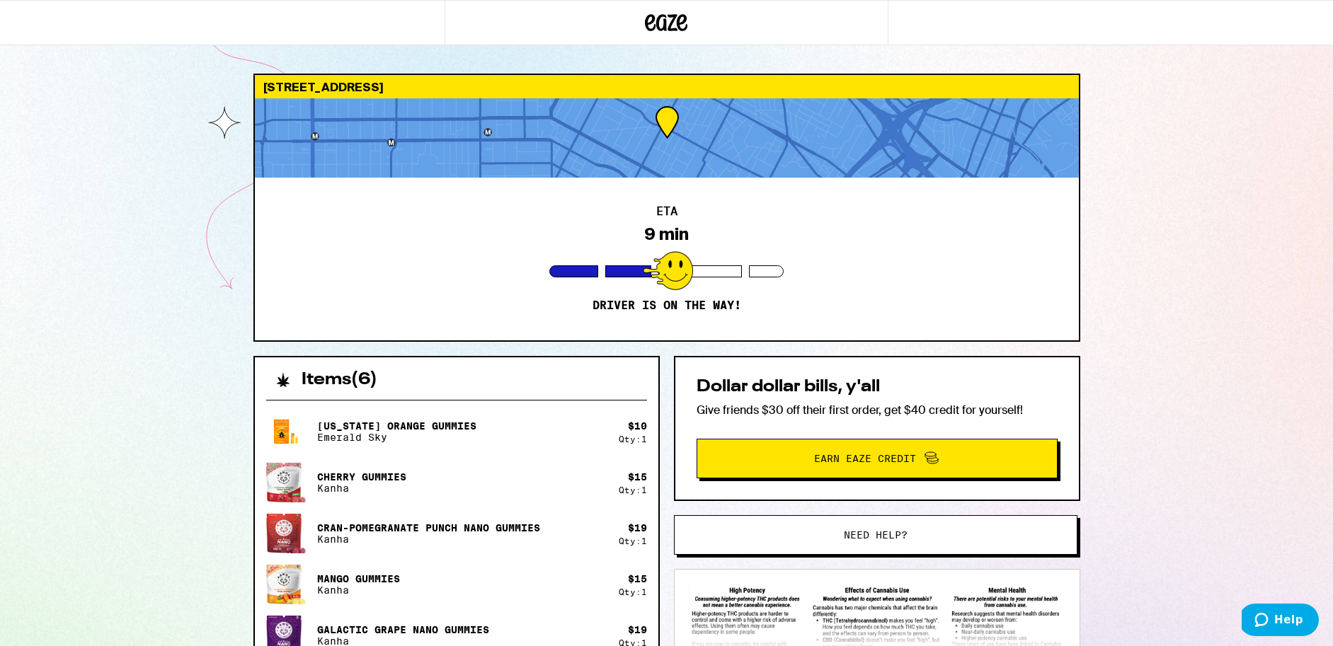
click at [704, 175] on div at bounding box center [667, 137] width 824 height 79
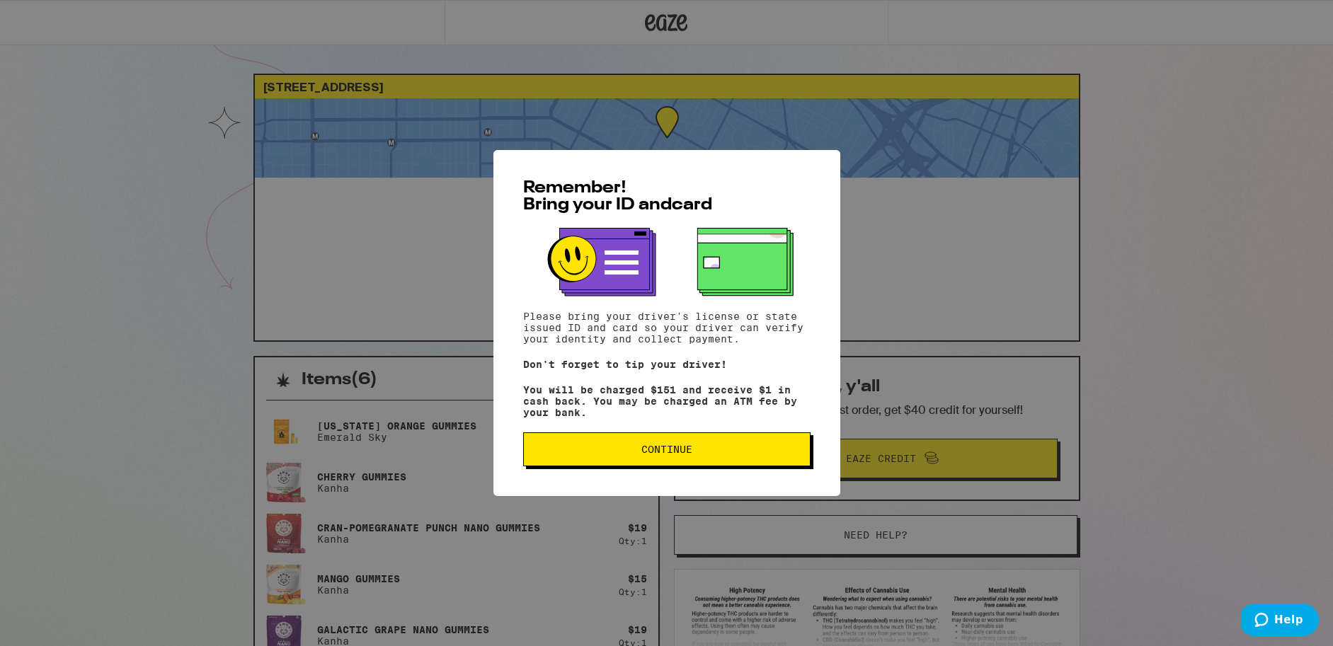
click at [611, 474] on div "Remember! Bring your ID and card Please bring your driver's license or state is…" at bounding box center [666, 323] width 347 height 346
click at [618, 462] on button "Continue" at bounding box center [666, 450] width 287 height 34
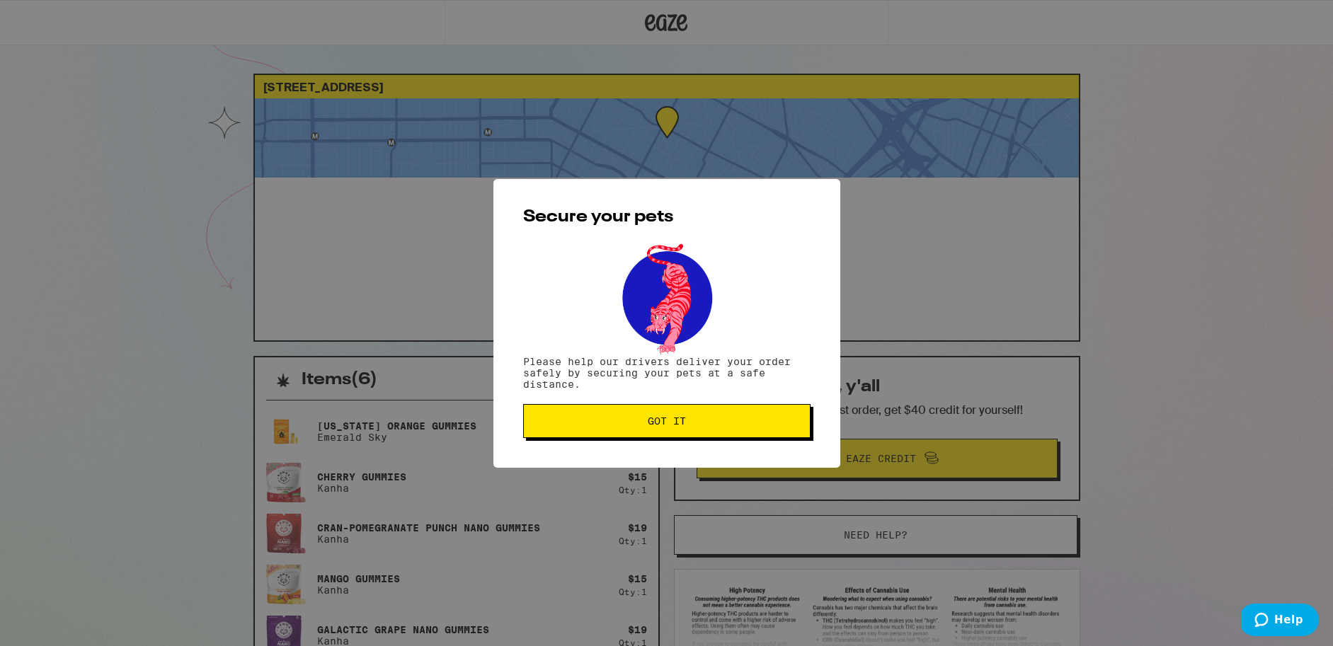
click at [660, 430] on button "Got it" at bounding box center [666, 421] width 287 height 34
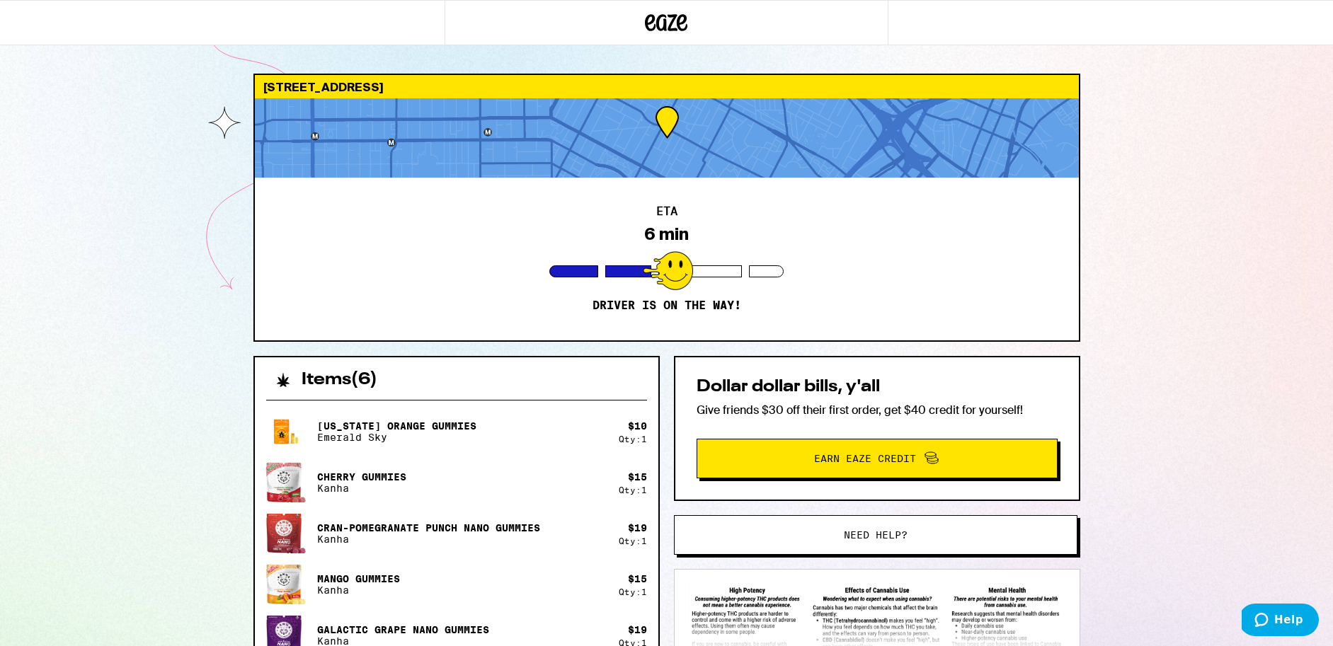
click at [634, 140] on div at bounding box center [667, 137] width 824 height 79
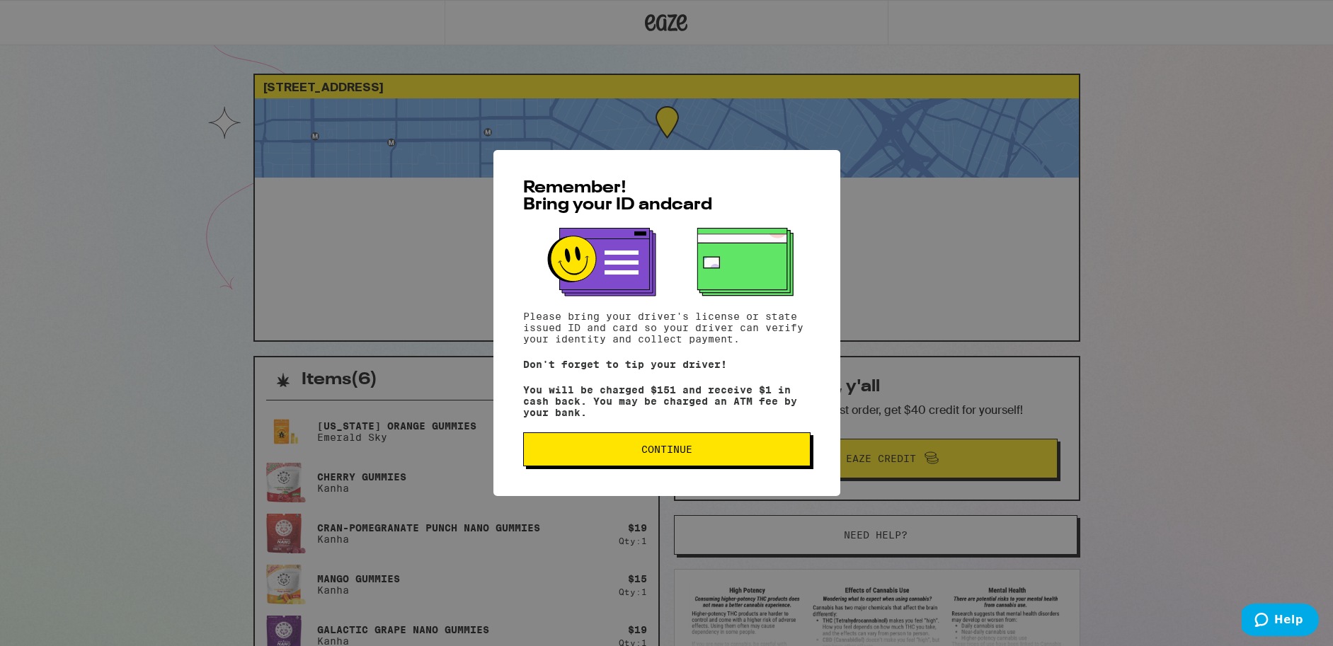
click at [663, 439] on button "Continue" at bounding box center [666, 450] width 287 height 34
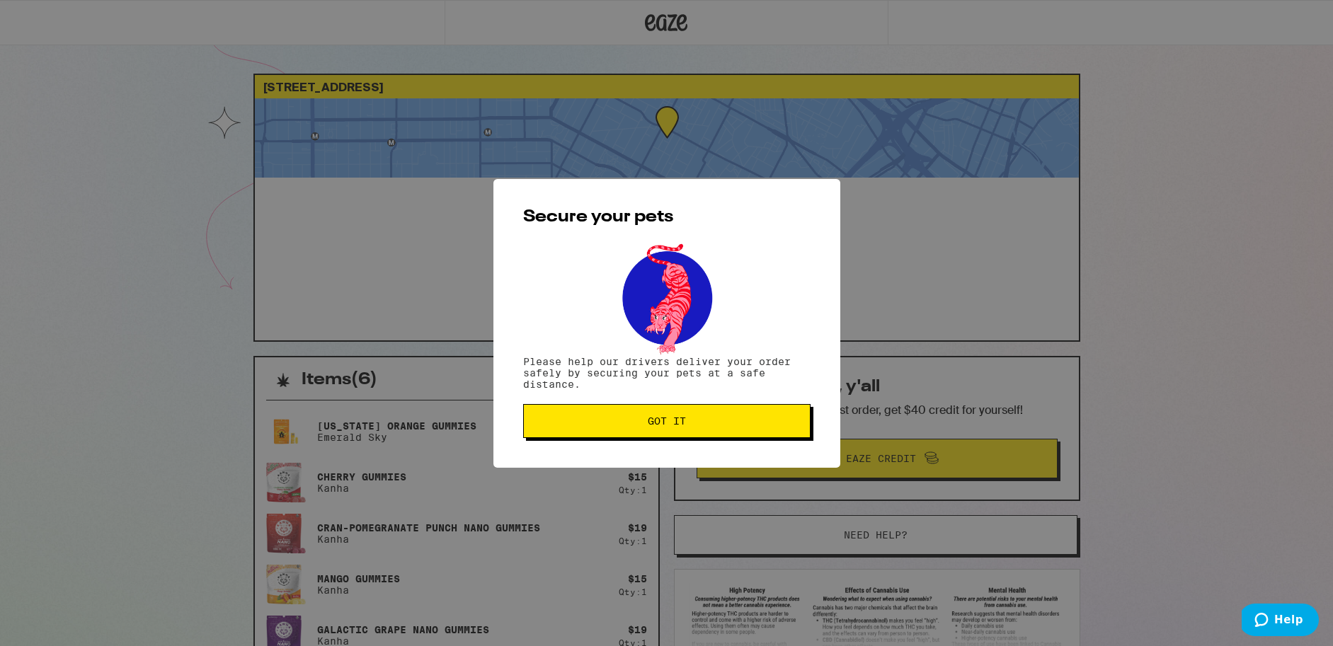
click at [666, 420] on span "Got it" at bounding box center [667, 421] width 38 height 10
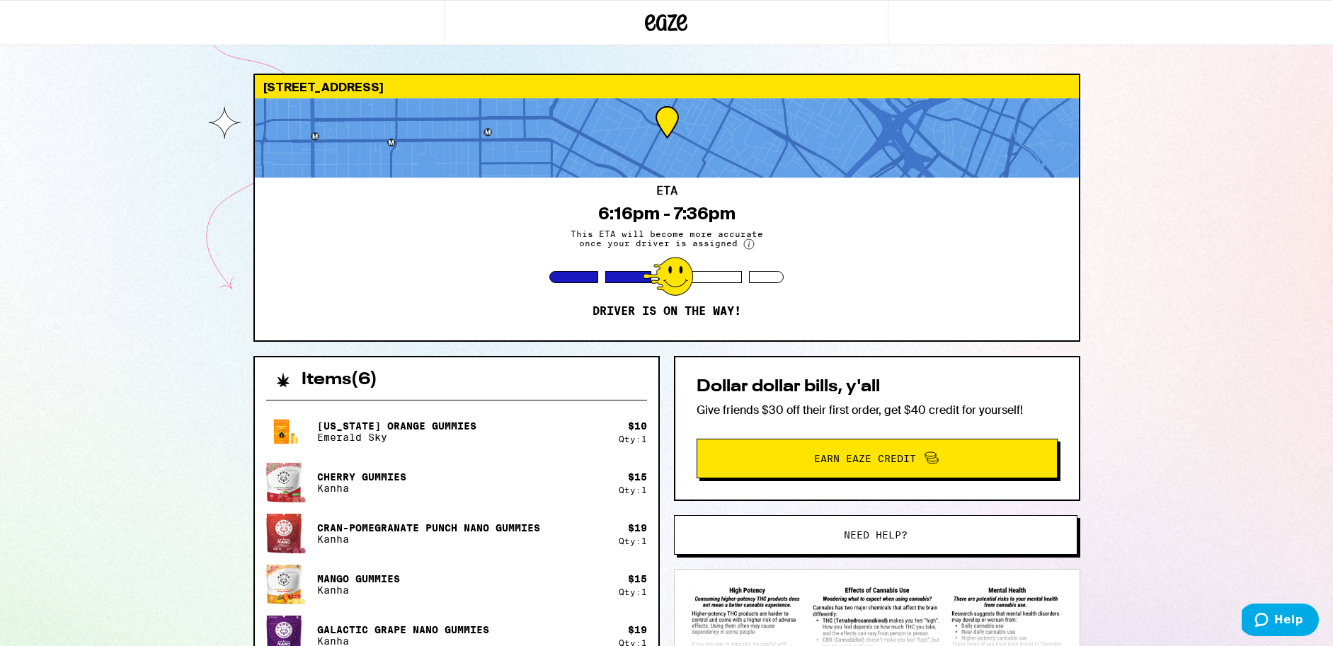
click at [86, 90] on div "319 S Westlake Ave Los Angeles 90057 ETA 6:16pm - 7:36pm This ETA will become m…" at bounding box center [666, 492] width 1333 height 985
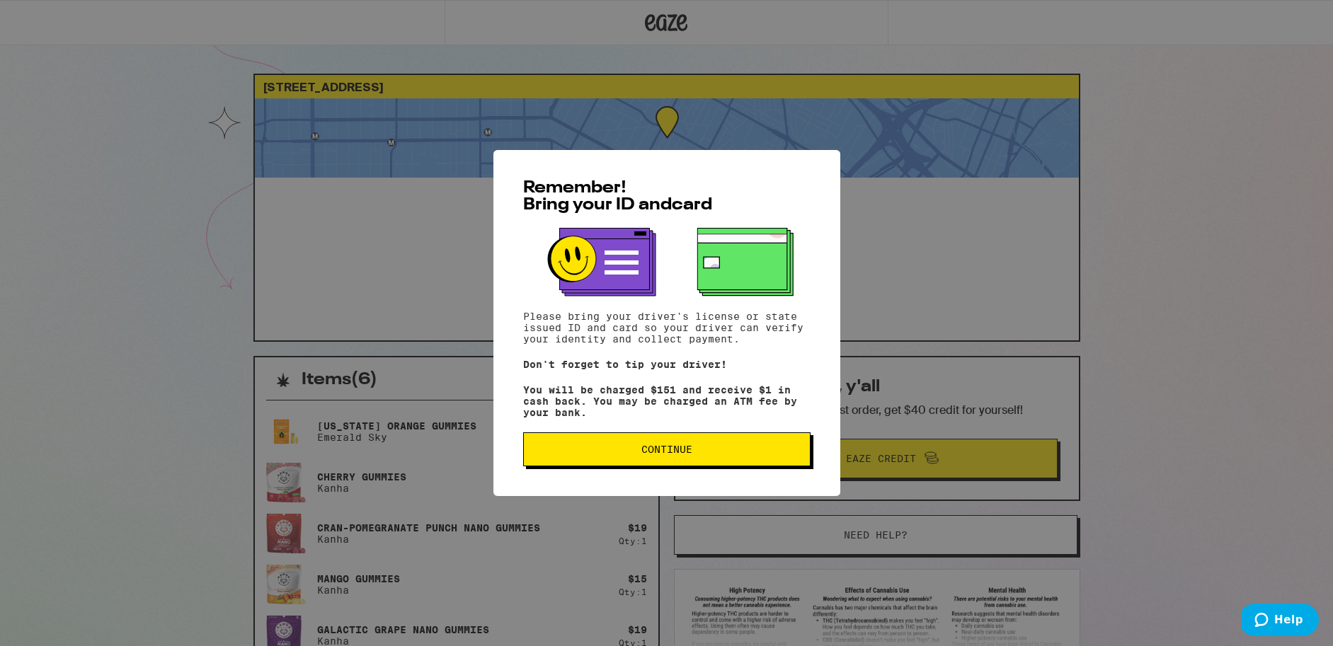
click at [626, 467] on button "Continue" at bounding box center [666, 450] width 287 height 34
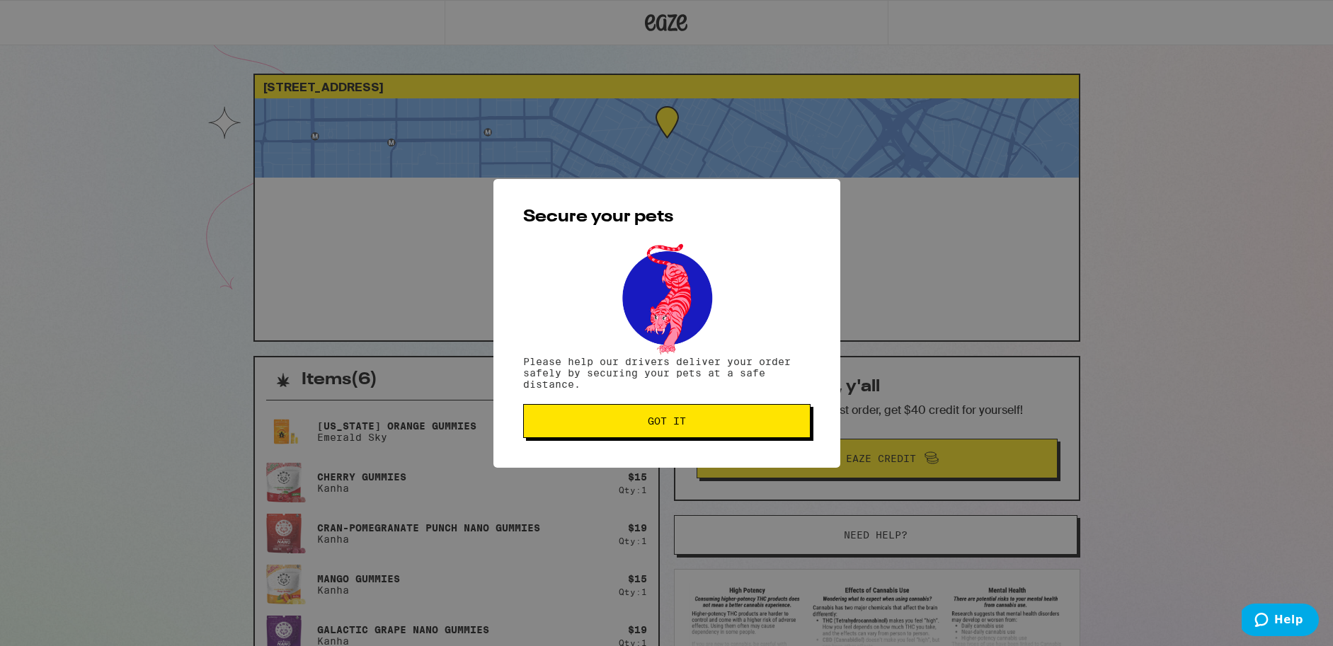
click at [638, 459] on div "Secure your pets Please help our drivers deliver your order safely by securing …" at bounding box center [666, 323] width 347 height 289
click at [650, 443] on div "Secure your pets Please help our drivers deliver your order safely by securing …" at bounding box center [666, 323] width 347 height 289
click at [653, 432] on button "Got it" at bounding box center [666, 421] width 287 height 34
